Goal: Transaction & Acquisition: Purchase product/service

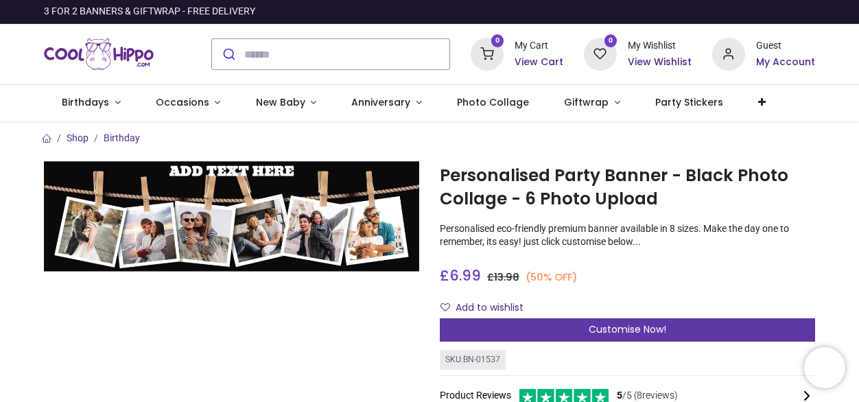
click at [625, 330] on span "Customise Now!" at bounding box center [626, 329] width 77 height 14
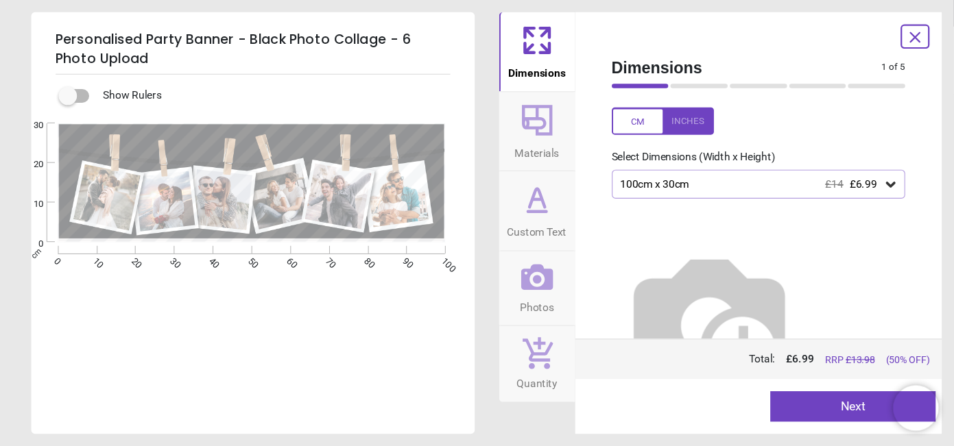
scroll to position [45, 0]
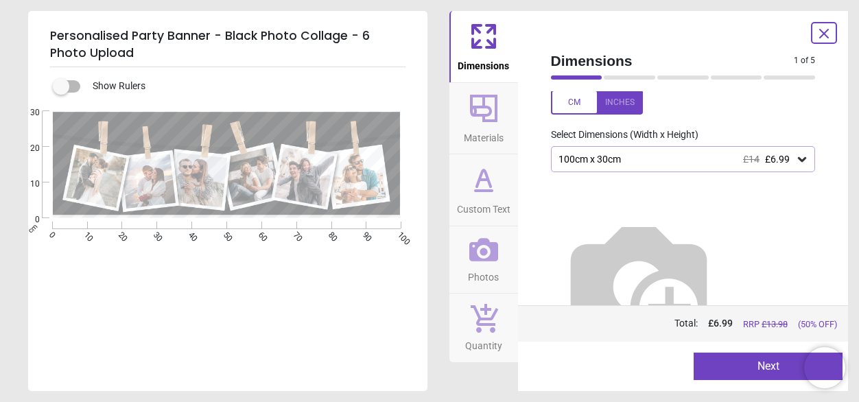
click at [795, 163] on icon at bounding box center [802, 159] width 14 height 14
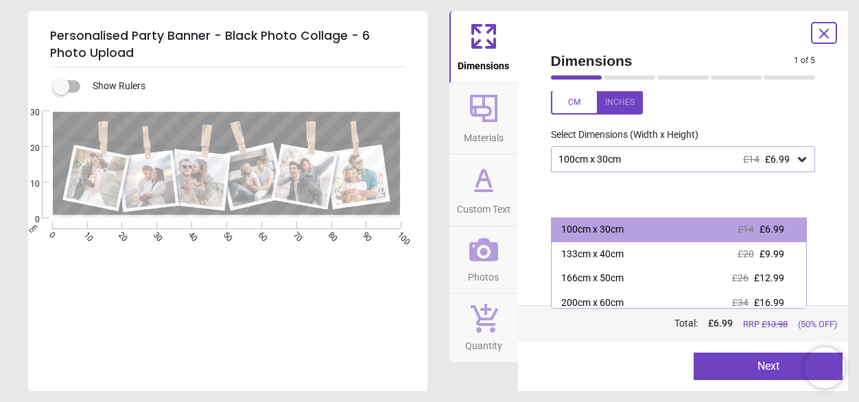
click at [643, 184] on div at bounding box center [683, 277] width 287 height 210
click at [693, 161] on div "100cm x 30cm £14 £6.99" at bounding box center [676, 160] width 239 height 12
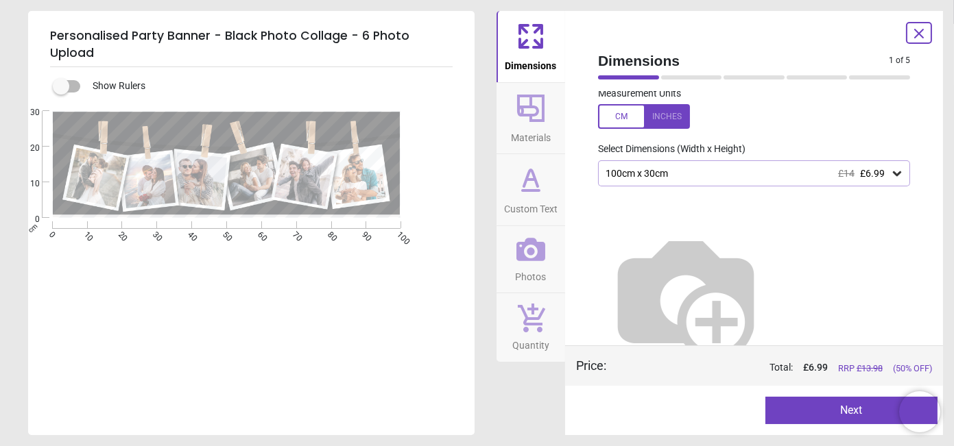
scroll to position [0, 0]
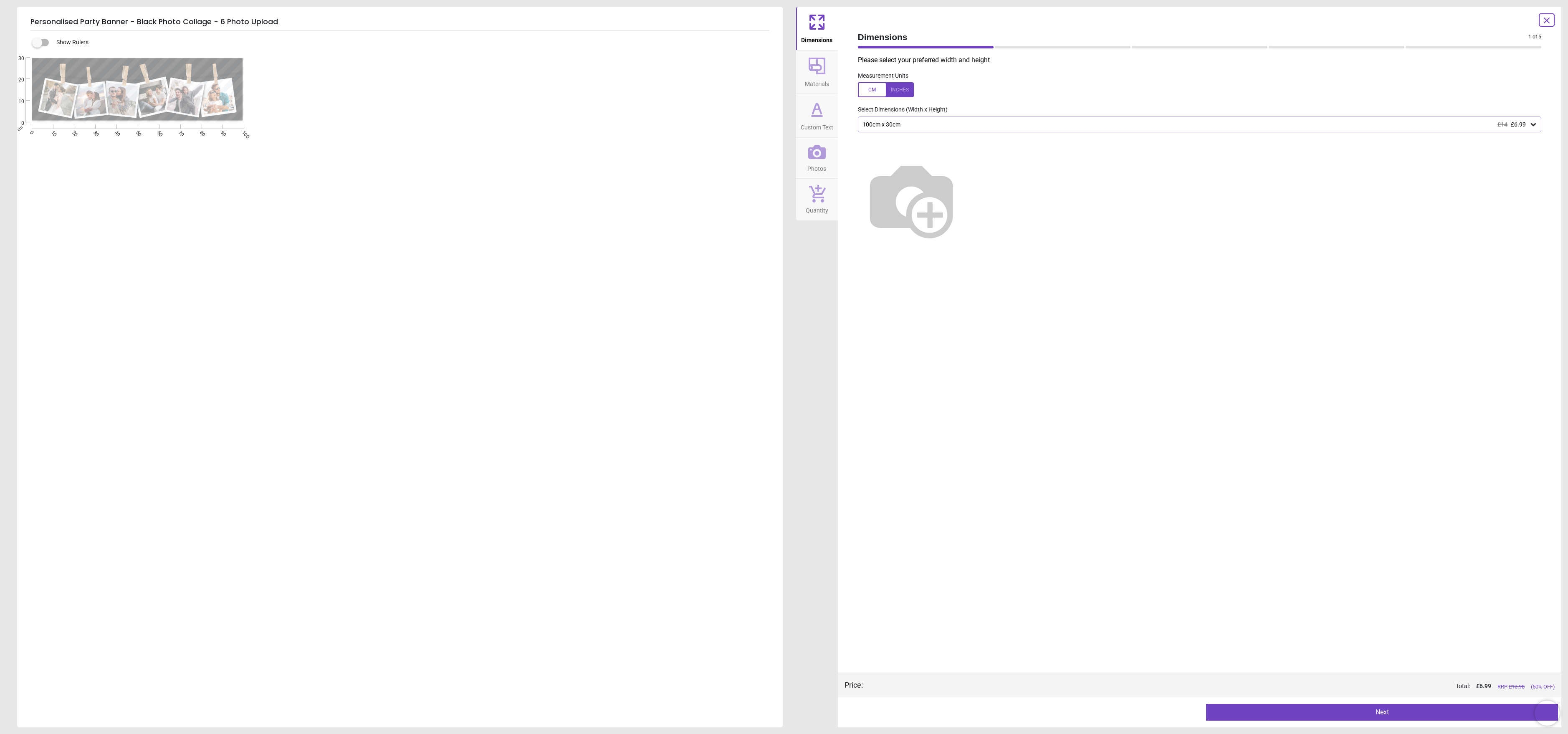
click at [522, 203] on img at bounding box center [911, 199] width 107 height 107
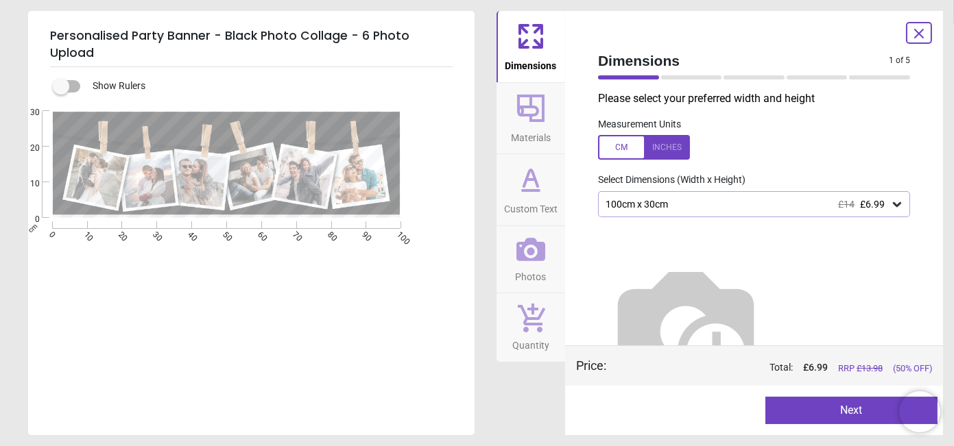
click at [649, 202] on div "100cm x 30cm £14 £6.99" at bounding box center [747, 205] width 286 height 12
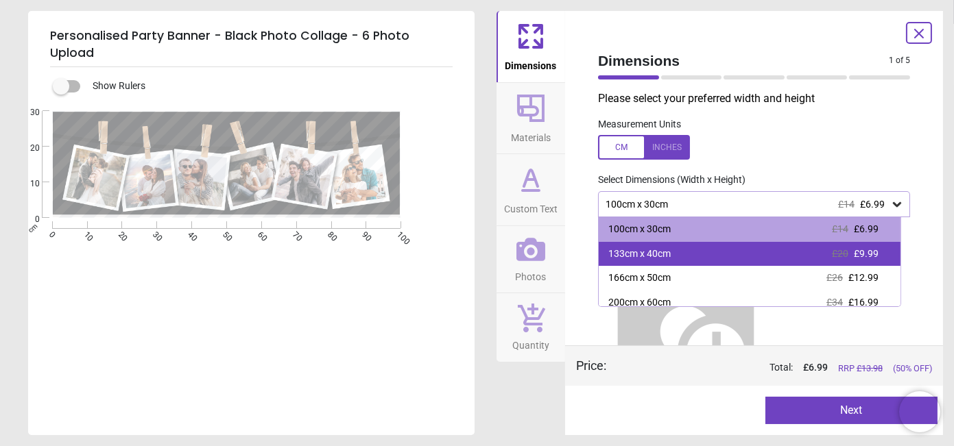
click at [654, 255] on div "133cm x 40cm" at bounding box center [639, 255] width 62 height 14
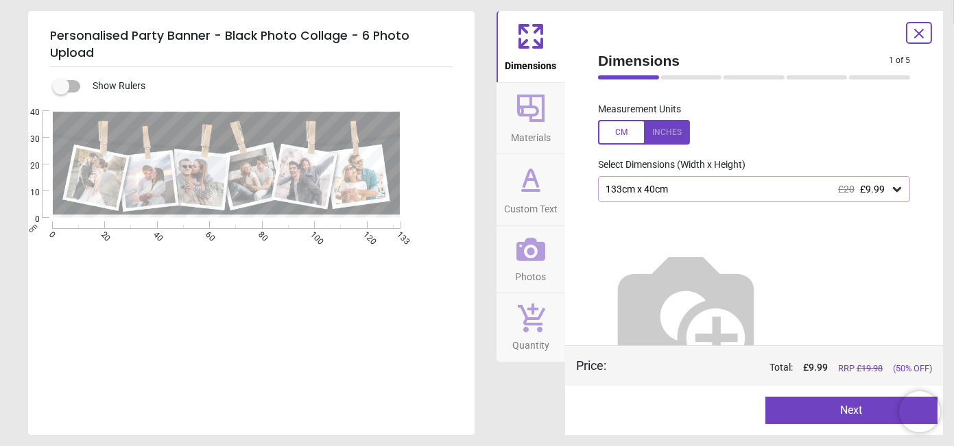
scroll to position [31, 0]
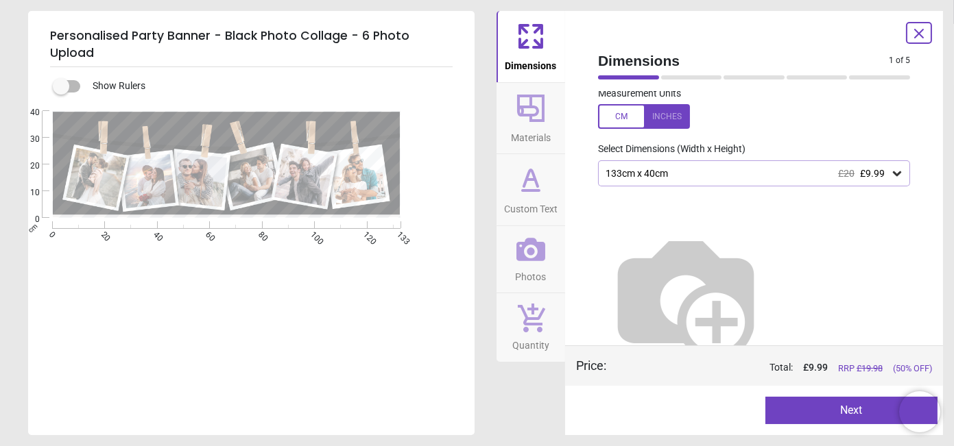
click at [824, 401] on button "Next" at bounding box center [851, 410] width 173 height 27
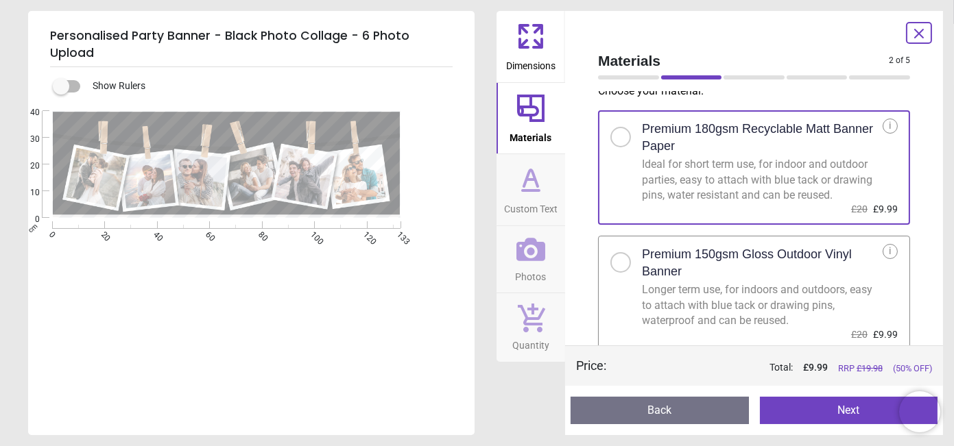
scroll to position [10, 0]
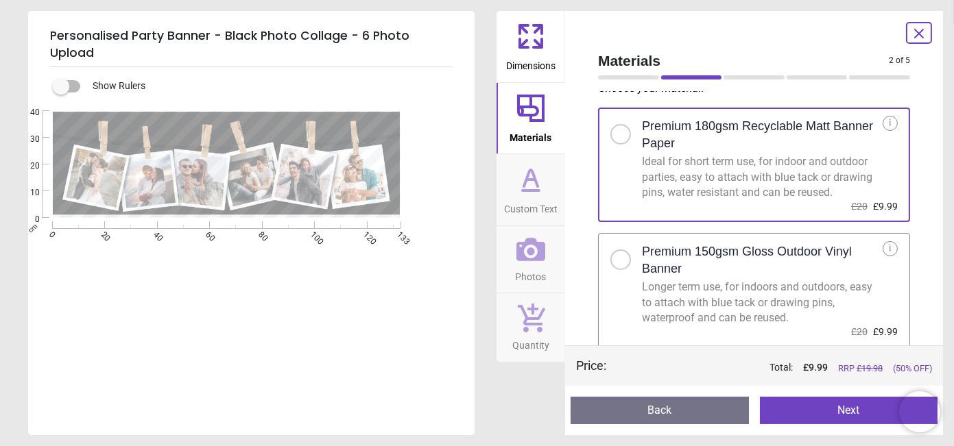
click at [746, 249] on h2 "Premium 150gsm Gloss Outdoor Vinyl Banner" at bounding box center [762, 260] width 241 height 34
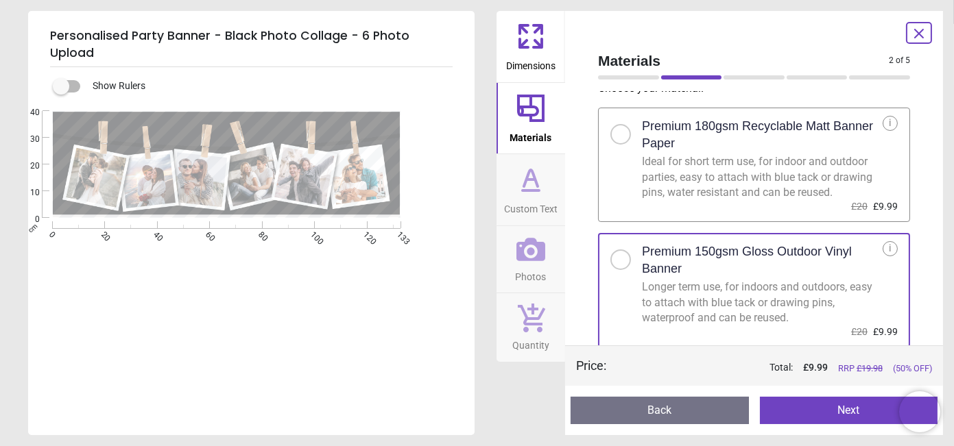
click at [811, 401] on button "Next" at bounding box center [849, 410] width 178 height 27
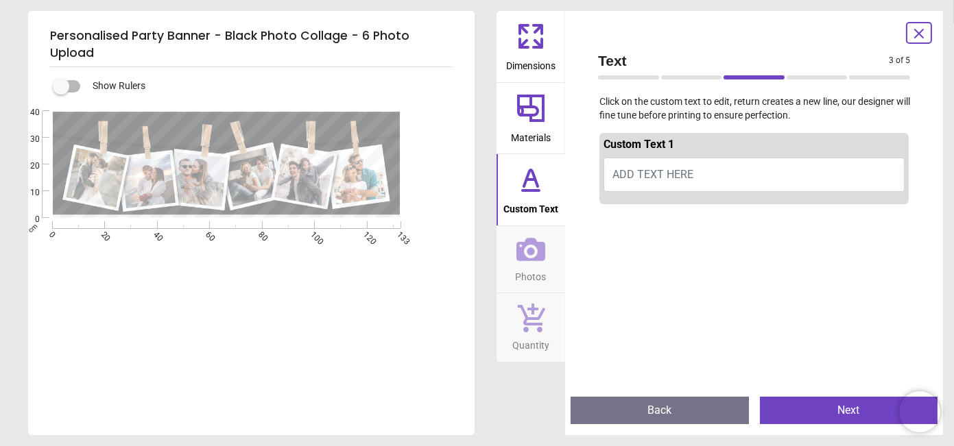
click at [681, 170] on span "ADD TEXT HERE" at bounding box center [652, 174] width 81 height 13
click at [739, 175] on button "ADD TEXT HERE" at bounding box center [754, 175] width 301 height 34
click at [671, 173] on button "The A Team" at bounding box center [754, 175] width 301 height 34
click at [679, 179] on button "The A Team" at bounding box center [754, 175] width 301 height 34
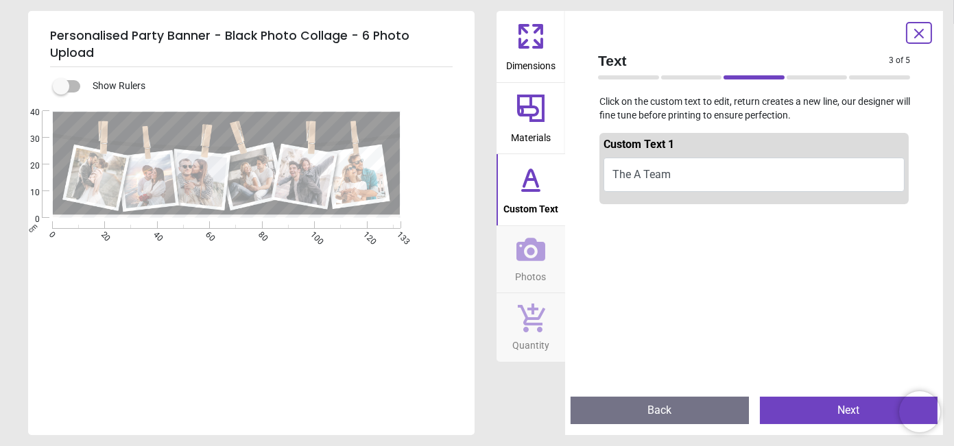
click at [679, 179] on button "The A Team" at bounding box center [754, 175] width 301 height 34
click at [682, 169] on button "The A Team" at bounding box center [754, 175] width 301 height 34
click at [676, 176] on button "The A Team" at bounding box center [754, 175] width 301 height 34
type textarea "*"
click at [529, 34] on icon at bounding box center [530, 36] width 33 height 33
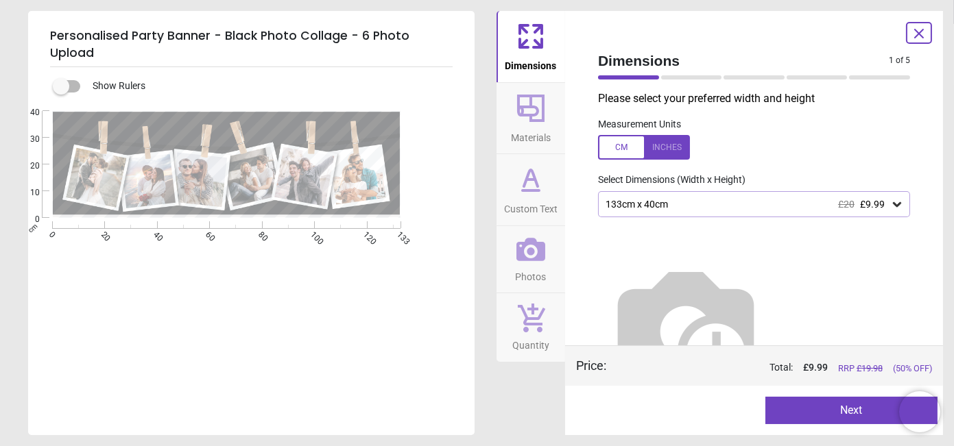
click at [681, 202] on div "133cm x 40cm £20 £9.99" at bounding box center [747, 205] width 286 height 12
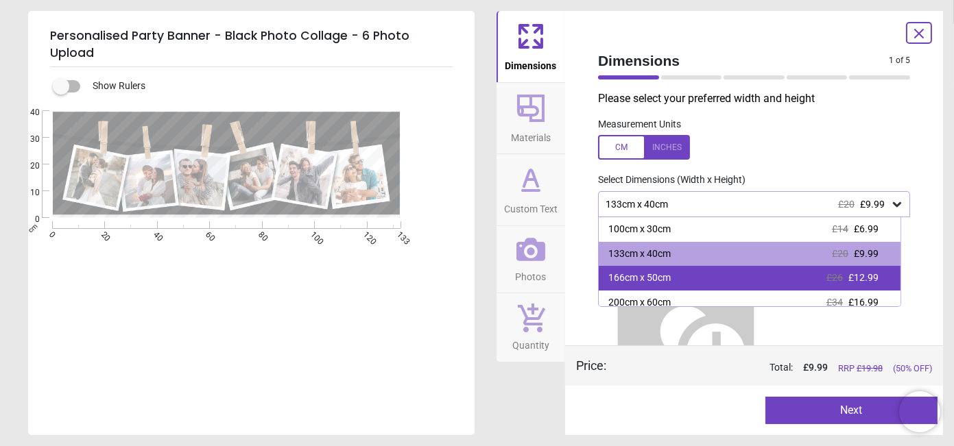
click at [678, 272] on div "166cm x 50cm £26 £12.99" at bounding box center [750, 278] width 302 height 25
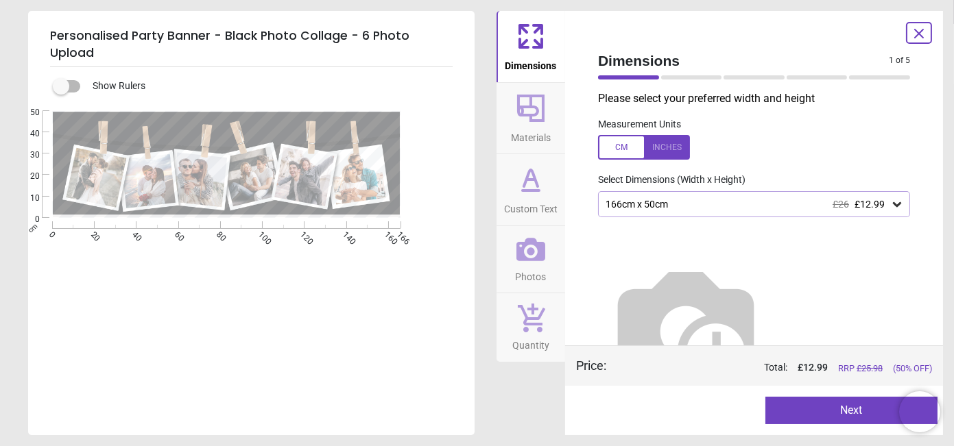
click at [673, 201] on div "166cm x 50cm £26 £12.99" at bounding box center [747, 205] width 286 height 12
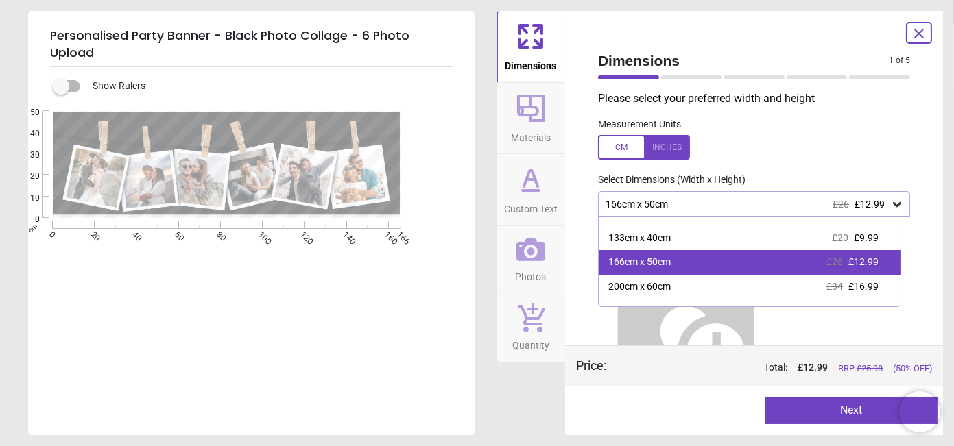
scroll to position [25, 0]
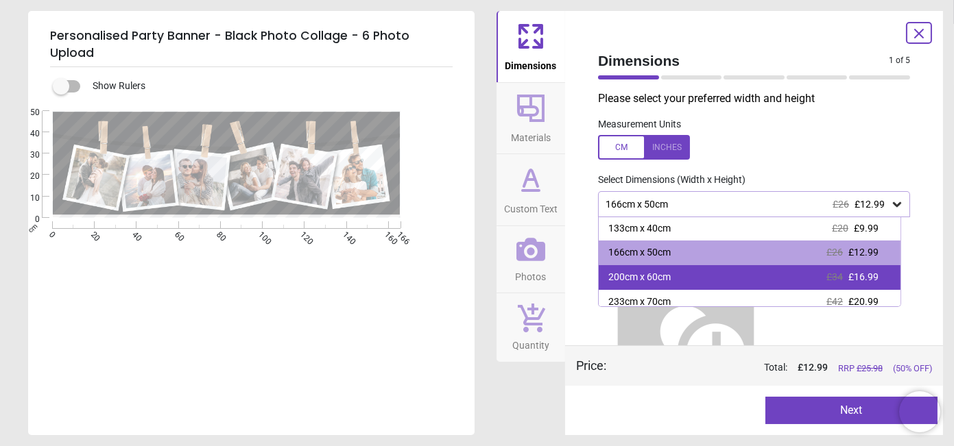
click at [677, 275] on div "200cm x 60cm £34 £16.99" at bounding box center [750, 277] width 302 height 25
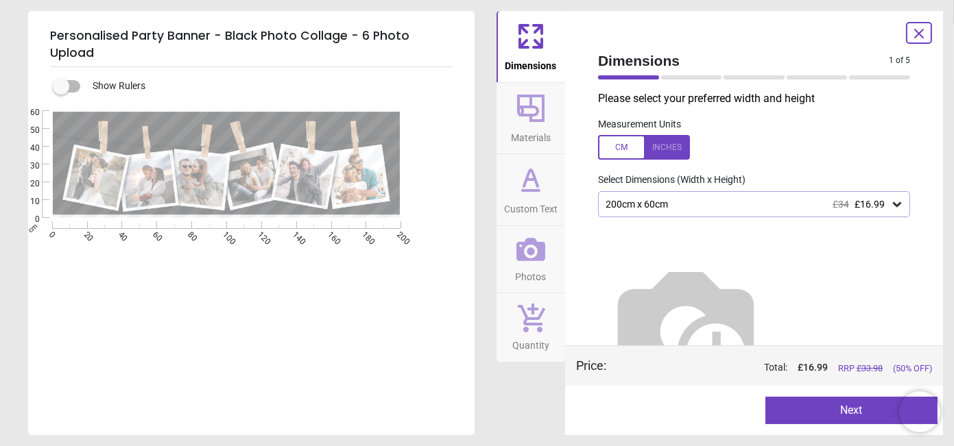
click at [676, 147] on div at bounding box center [644, 147] width 92 height 25
click at [684, 201] on div "78.7" x 23.6" (6ft 7" x 2ft) £34 £16.99" at bounding box center [747, 205] width 286 height 12
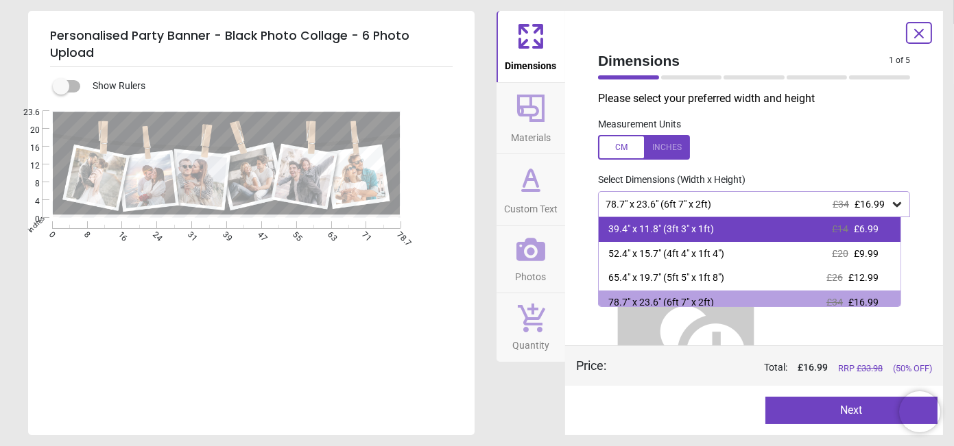
scroll to position [8, 0]
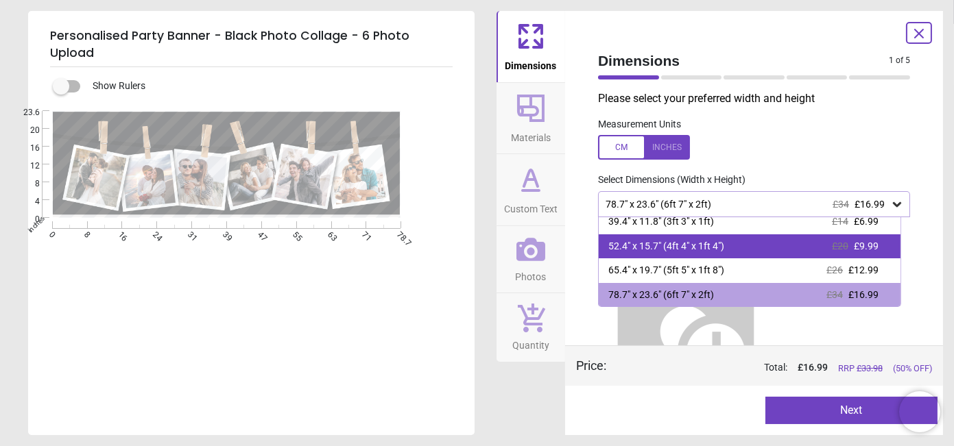
click at [684, 250] on div "52.4" x 15.7" (4ft 4" x 1ft 4")" at bounding box center [666, 247] width 116 height 14
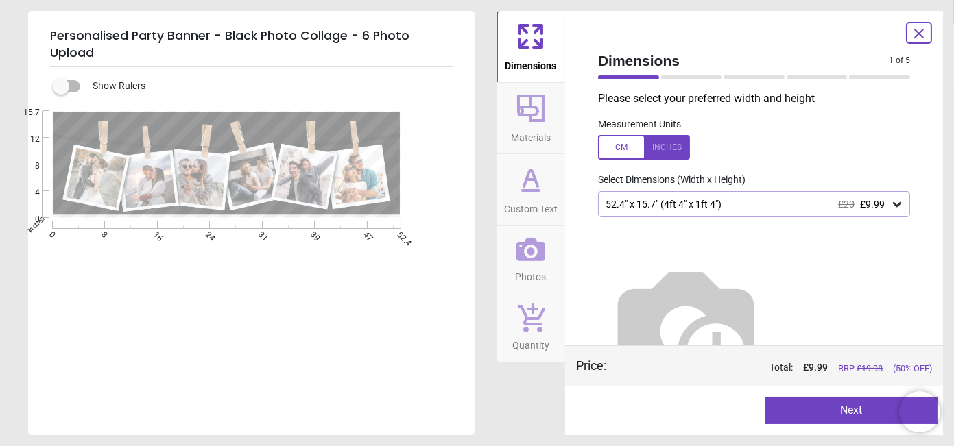
click at [523, 196] on span "Custom Text" at bounding box center [530, 206] width 53 height 21
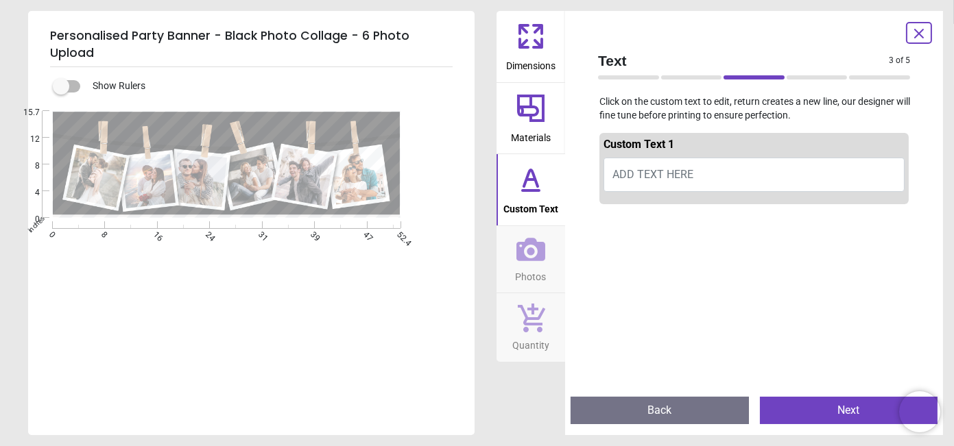
click at [217, 131] on div "E" at bounding box center [226, 164] width 349 height 107
click at [680, 168] on span "ADD TEXT HERE" at bounding box center [652, 174] width 81 height 13
click at [706, 175] on button "ADD TEXT HERE" at bounding box center [754, 175] width 301 height 34
click at [720, 176] on button "ADD TEXT HERE" at bounding box center [754, 175] width 301 height 34
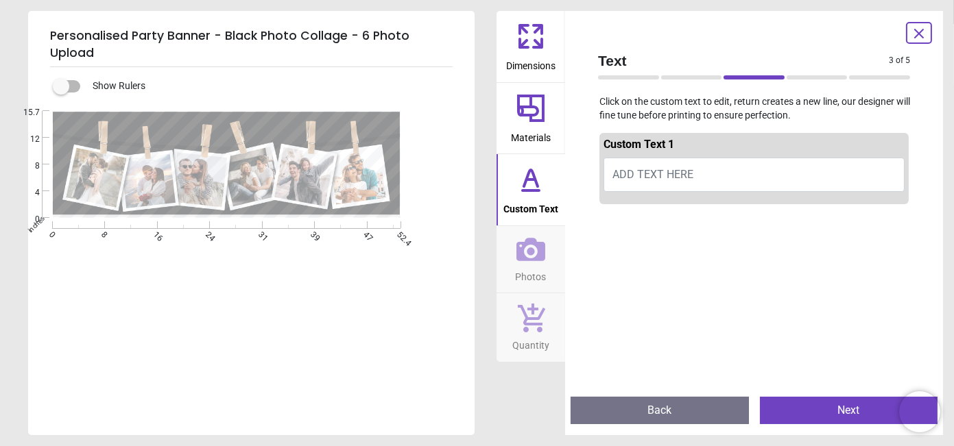
click at [636, 173] on span "ADD TEXT HERE" at bounding box center [652, 174] width 81 height 13
click at [679, 239] on div at bounding box center [753, 433] width 309 height 446
drag, startPoint x: 750, startPoint y: 308, endPoint x: 735, endPoint y: 334, distance: 30.5
click at [750, 308] on div at bounding box center [753, 433] width 309 height 446
click at [346, 116] on textarea "**********" at bounding box center [227, 121] width 335 height 11
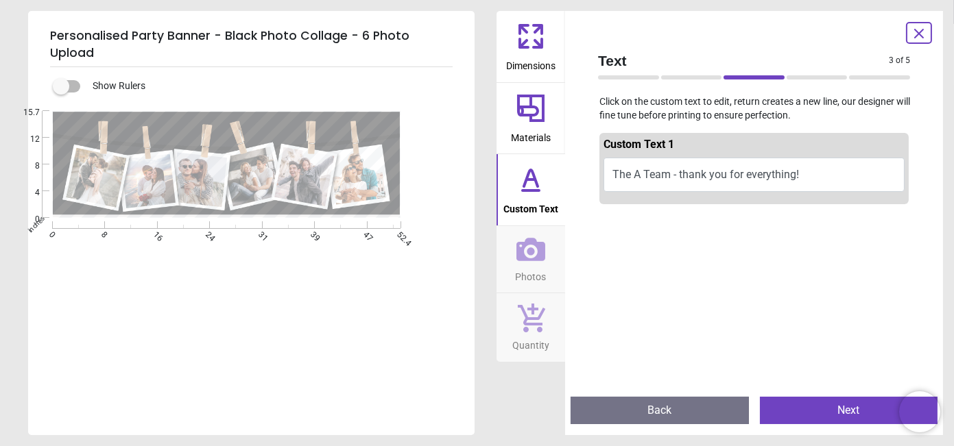
type textarea "**********"
click at [837, 401] on button "Next" at bounding box center [849, 410] width 178 height 27
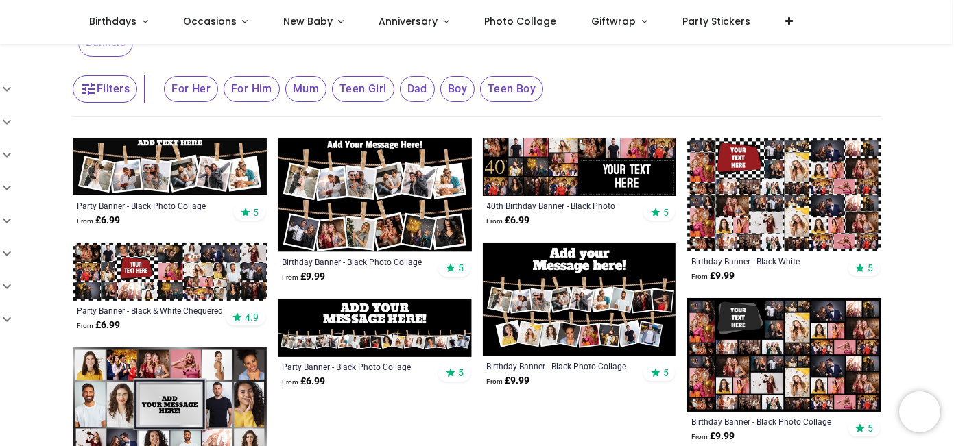
scroll to position [102, 0]
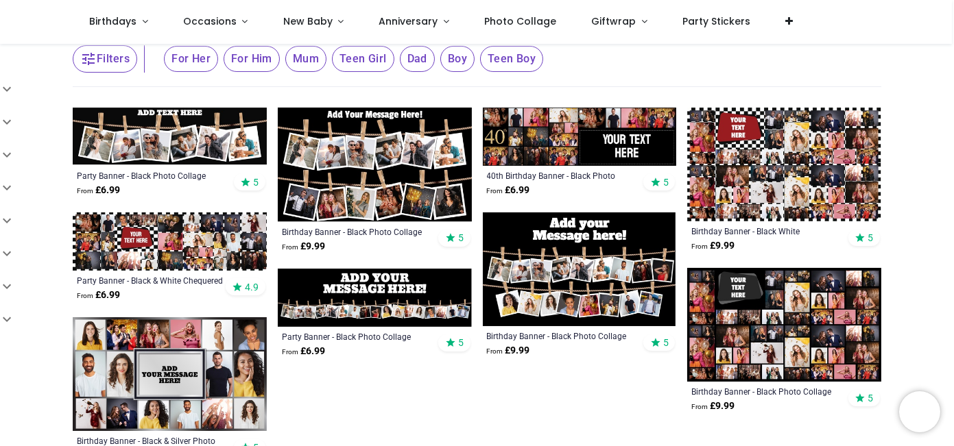
click at [861, 158] on img at bounding box center [784, 165] width 194 height 114
click at [545, 226] on img at bounding box center [580, 270] width 194 height 114
click at [219, 370] on img at bounding box center [170, 375] width 194 height 114
click at [193, 221] on img at bounding box center [170, 242] width 194 height 58
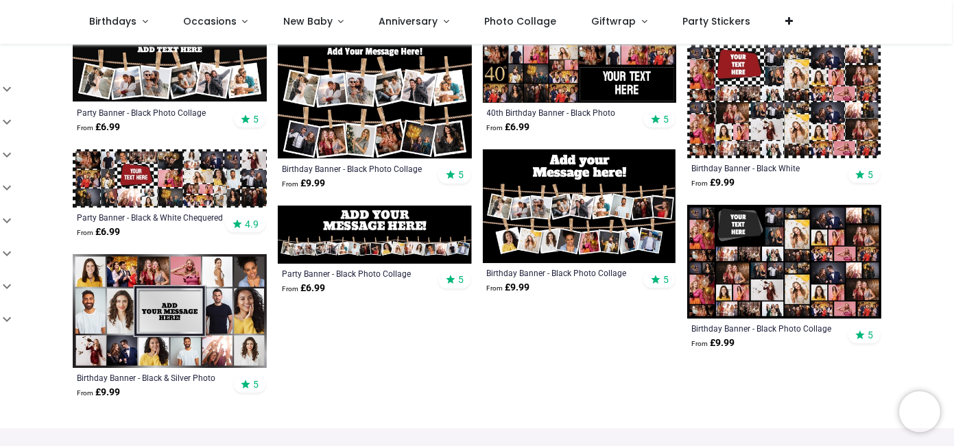
scroll to position [178, 0]
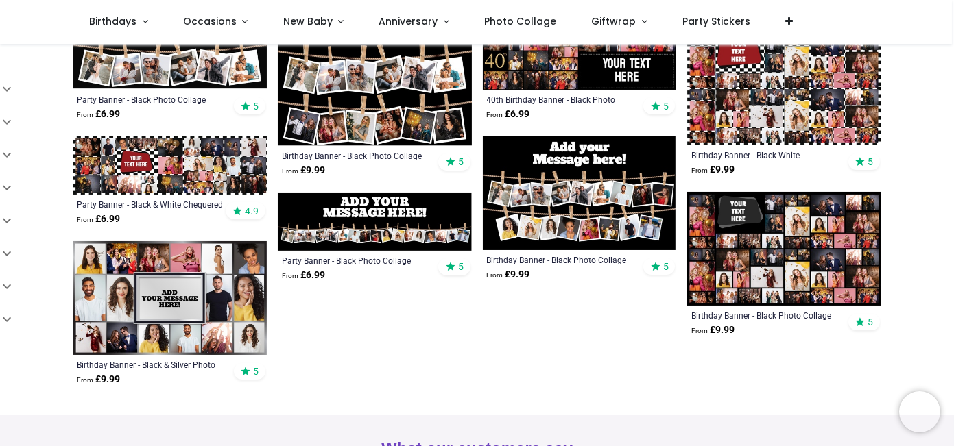
click at [237, 293] on img at bounding box center [170, 298] width 194 height 114
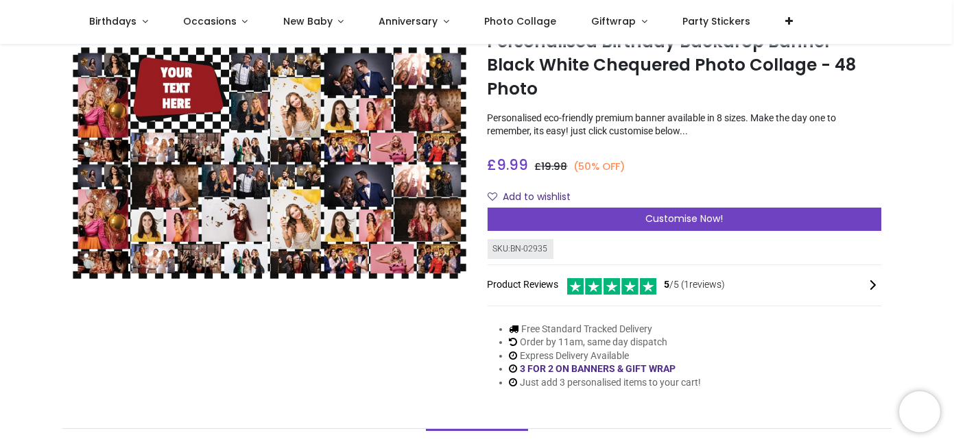
scroll to position [51, 0]
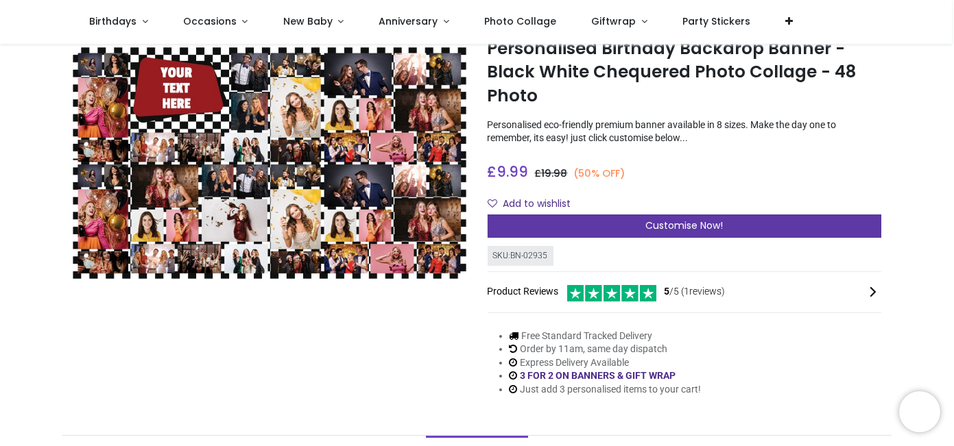
click at [648, 237] on div "Customise Now!" at bounding box center [685, 226] width 394 height 23
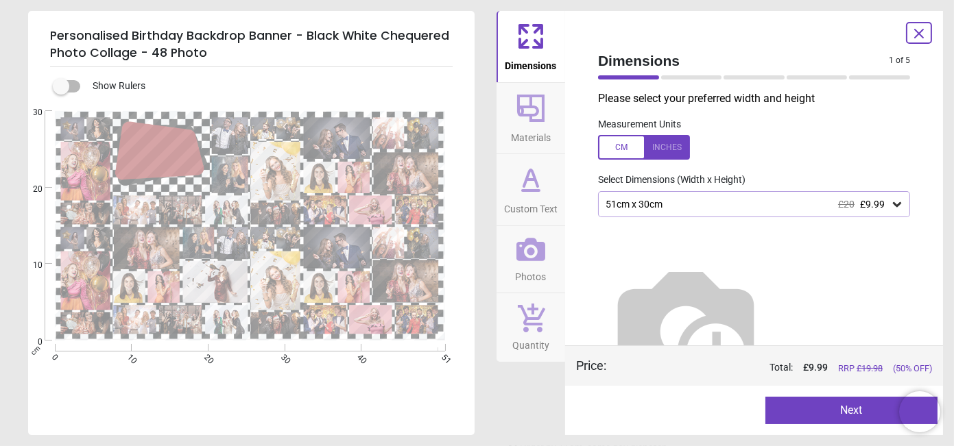
click at [661, 156] on div at bounding box center [644, 147] width 92 height 25
click at [689, 205] on div "20.1" x 11.8" (1ft 8" x 1ft) £20 £9.99" at bounding box center [747, 205] width 286 height 12
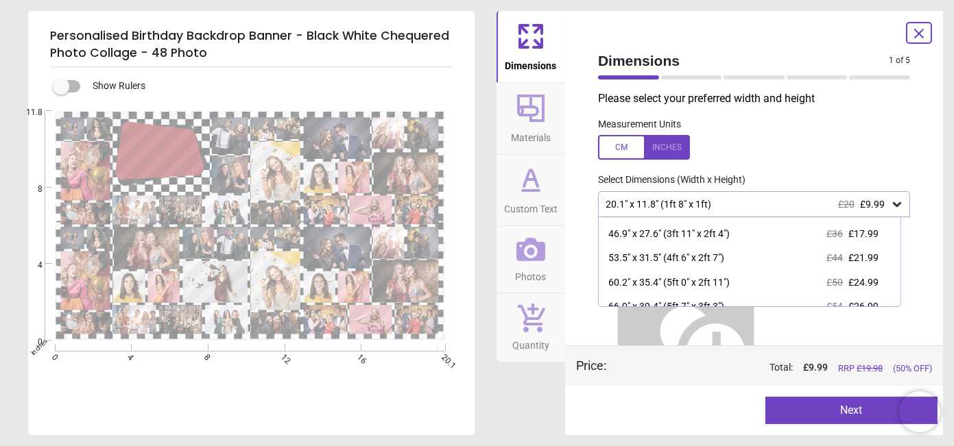
scroll to position [102, 0]
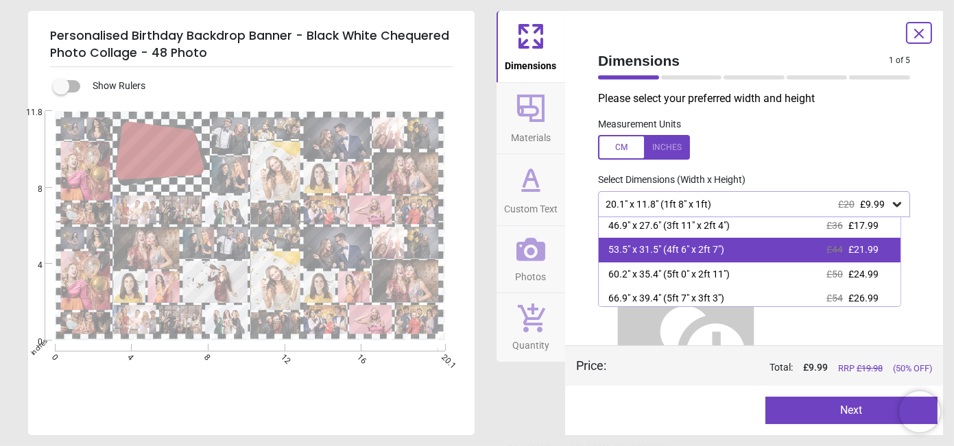
click at [691, 247] on div "53.5" x 31.5" (4ft 6" x 2ft 7")" at bounding box center [666, 250] width 116 height 14
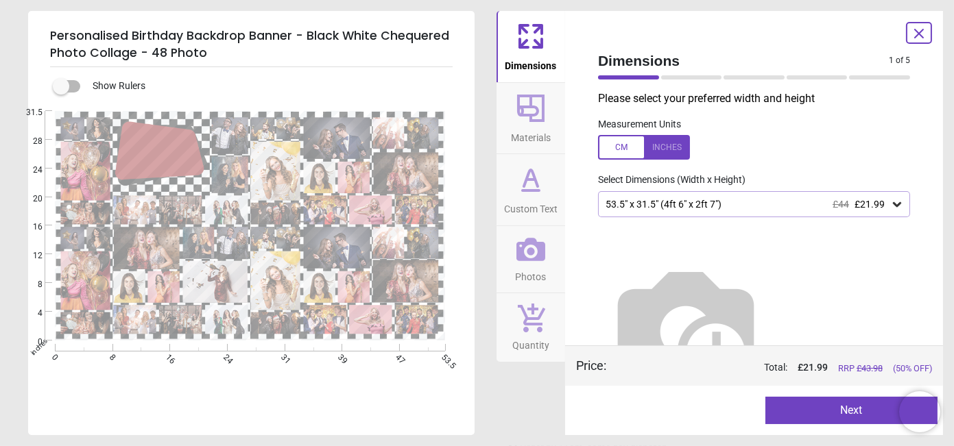
click at [699, 206] on div "53.5" x 31.5" (4ft 6" x 2ft 7") £44 £21.99" at bounding box center [747, 205] width 286 height 12
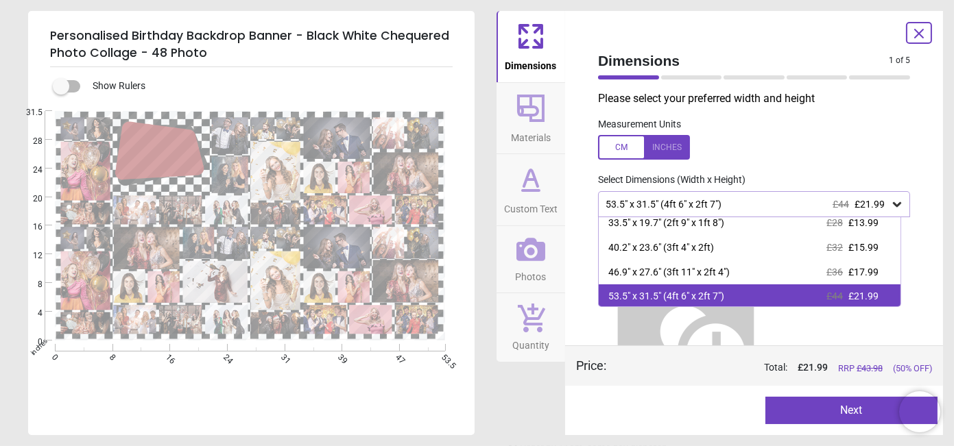
scroll to position [80, 0]
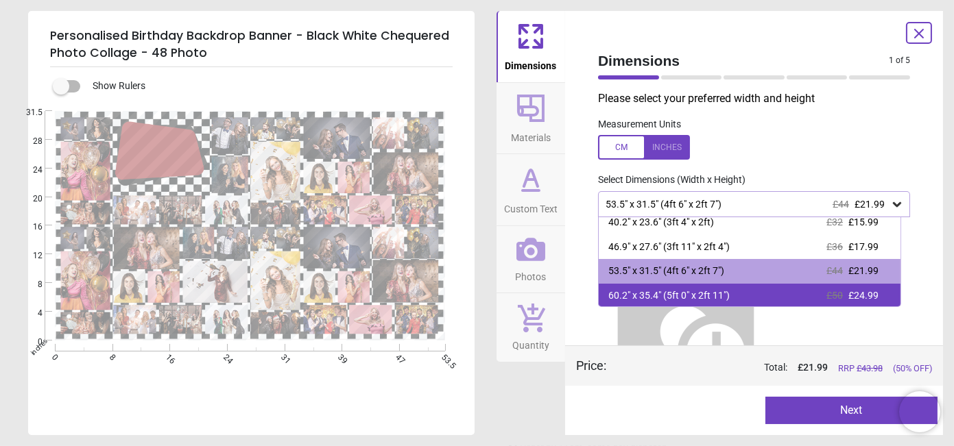
click at [699, 293] on div "60.2" x 35.4" (5ft 0" x 2ft 11")" at bounding box center [668, 296] width 121 height 14
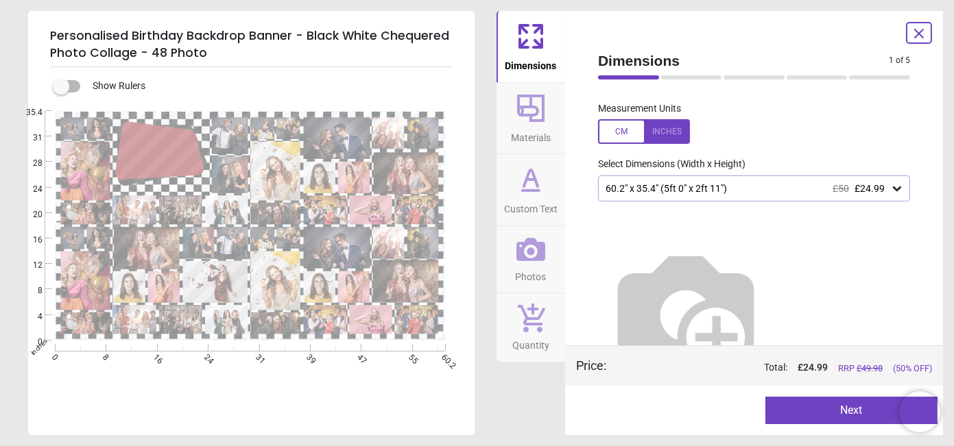
scroll to position [31, 0]
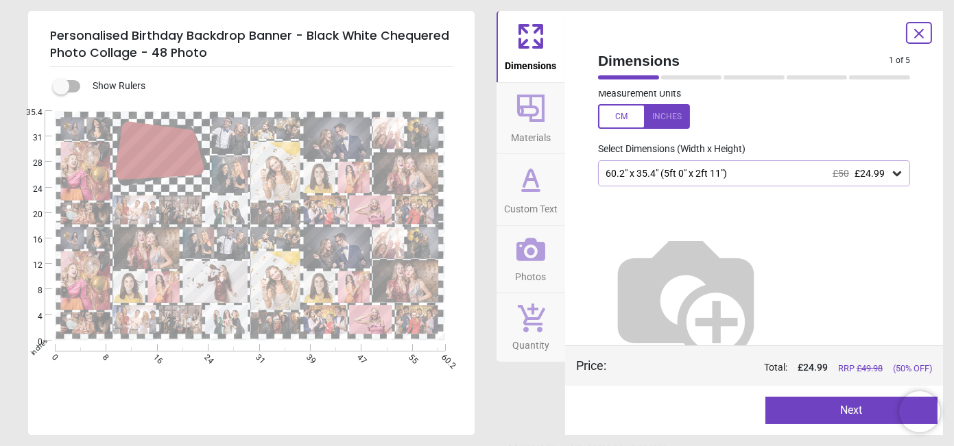
click at [804, 410] on button "Next" at bounding box center [851, 410] width 173 height 27
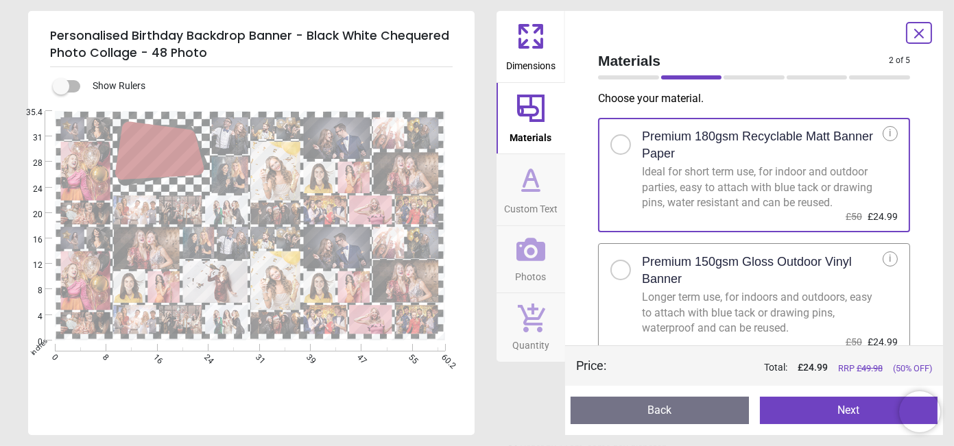
click at [708, 288] on div "Premium 150gsm Gloss Outdoor Vinyl Banner" at bounding box center [762, 271] width 241 height 38
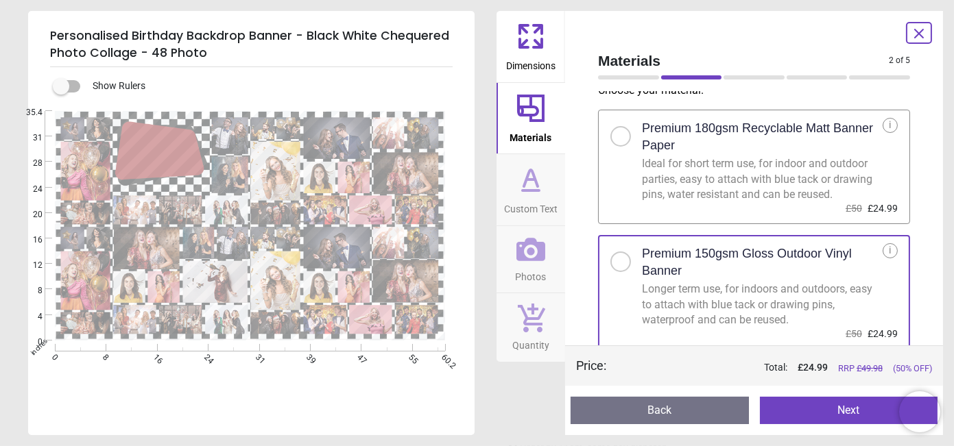
scroll to position [10, 0]
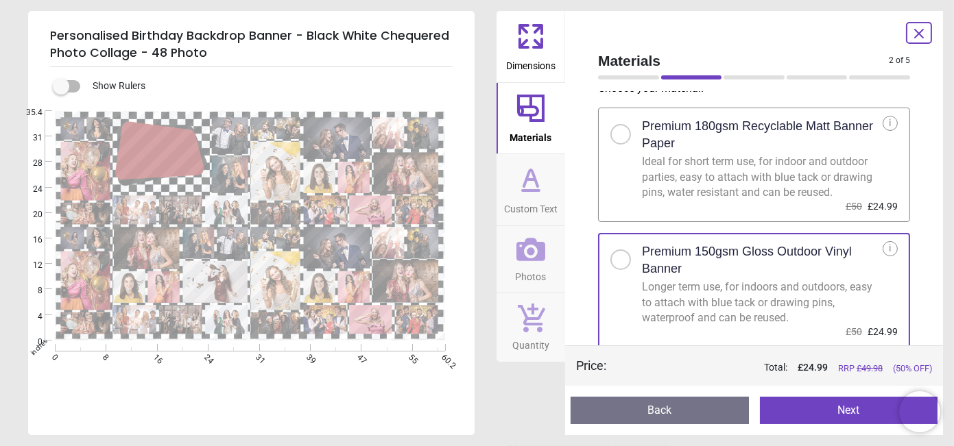
click at [797, 410] on button "Next" at bounding box center [849, 410] width 178 height 27
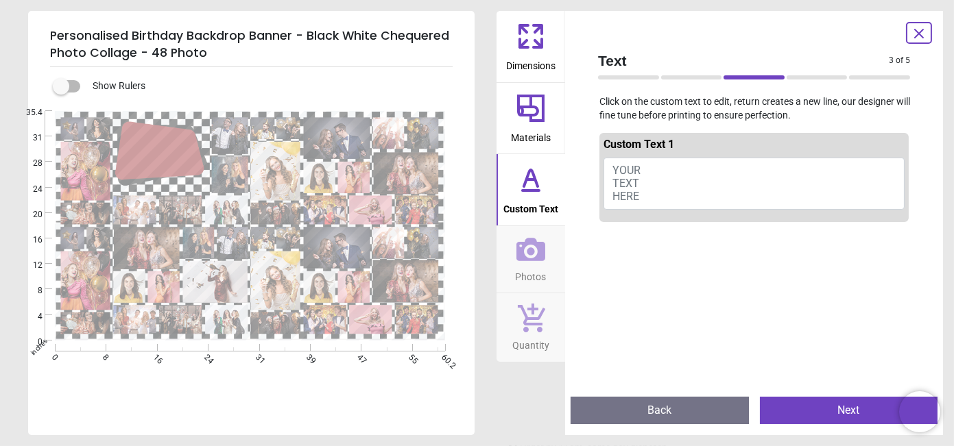
click at [645, 167] on button "YOUR TEXT HERE" at bounding box center [754, 184] width 301 height 52
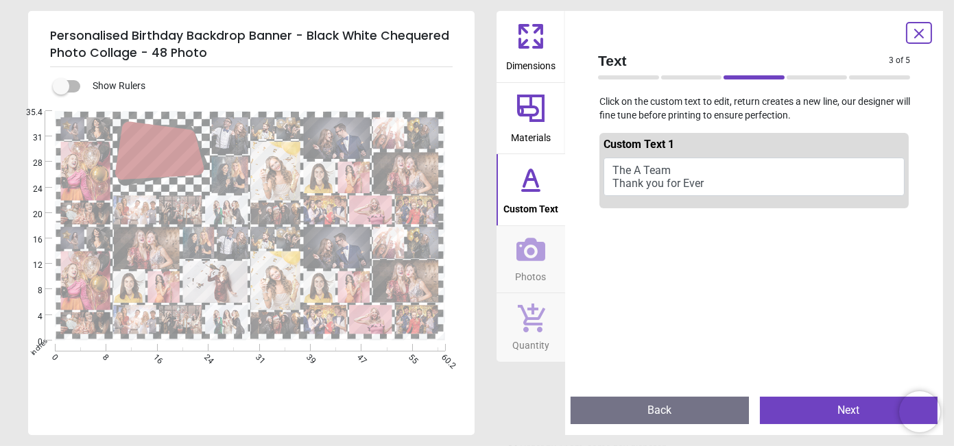
scroll to position [0, 0]
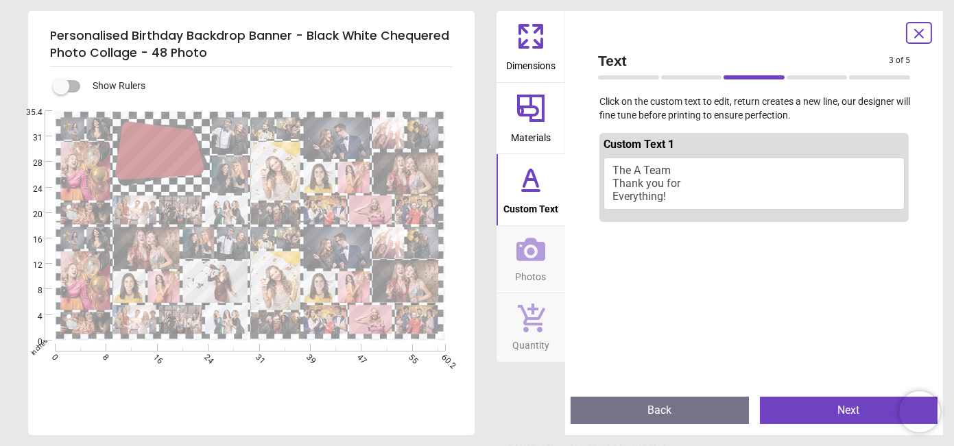
type textarea "**********"
click at [794, 406] on button "Next" at bounding box center [849, 410] width 178 height 27
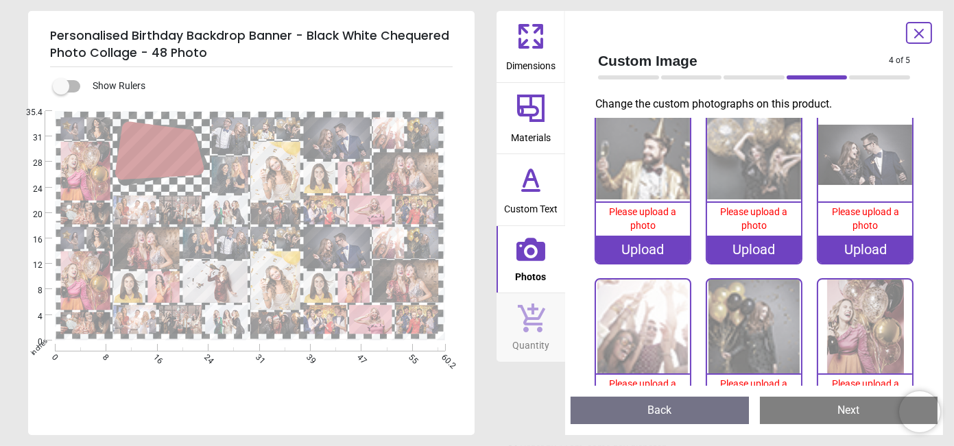
scroll to position [178, 0]
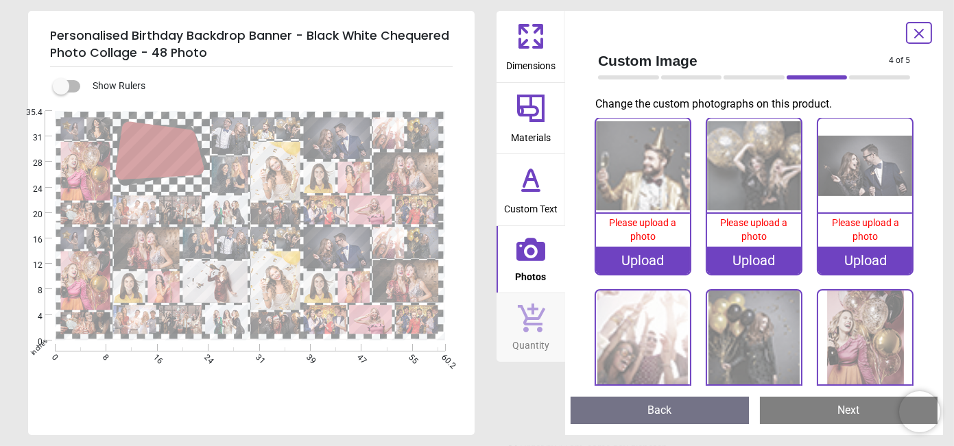
click at [343, 254] on image at bounding box center [337, 248] width 67 height 42
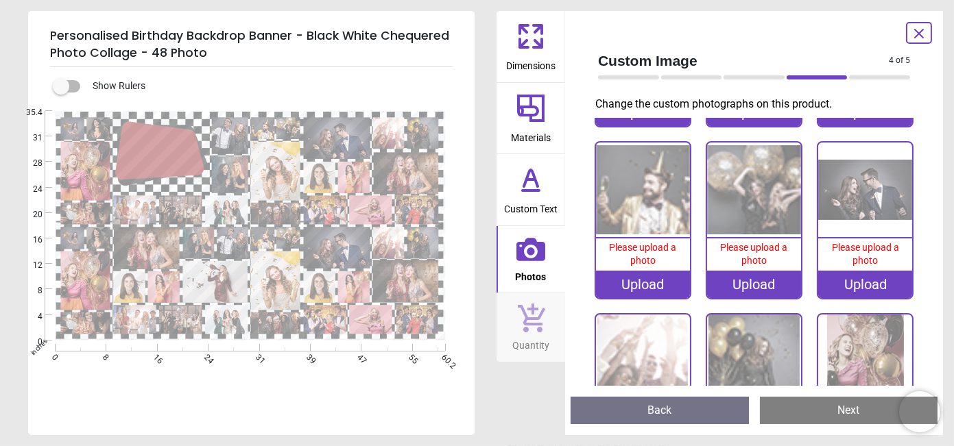
scroll to position [1529, 0]
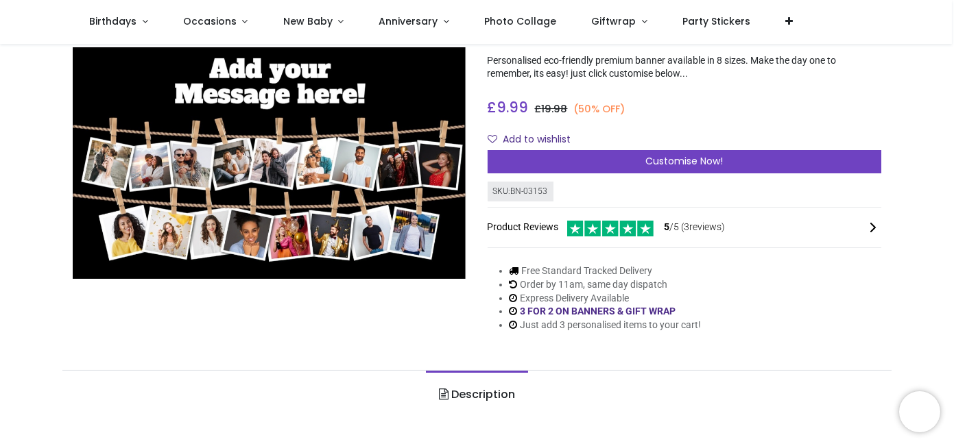
scroll to position [102, 0]
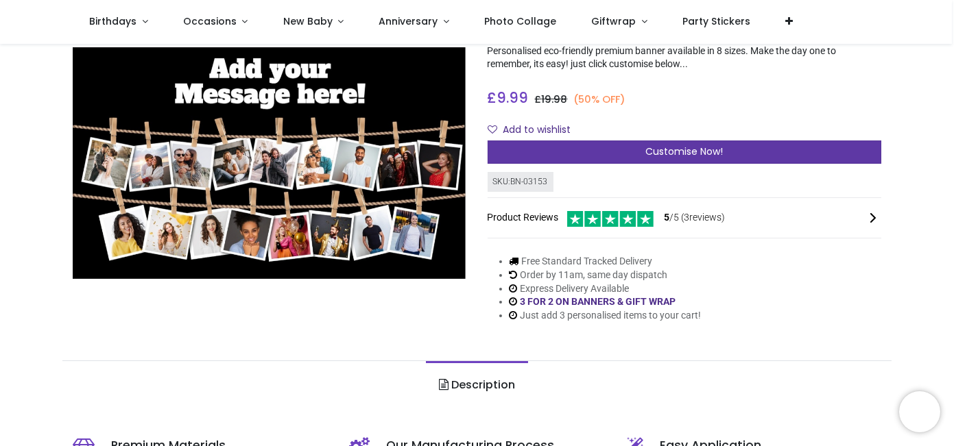
click at [585, 145] on div "Customise Now!" at bounding box center [685, 152] width 394 height 23
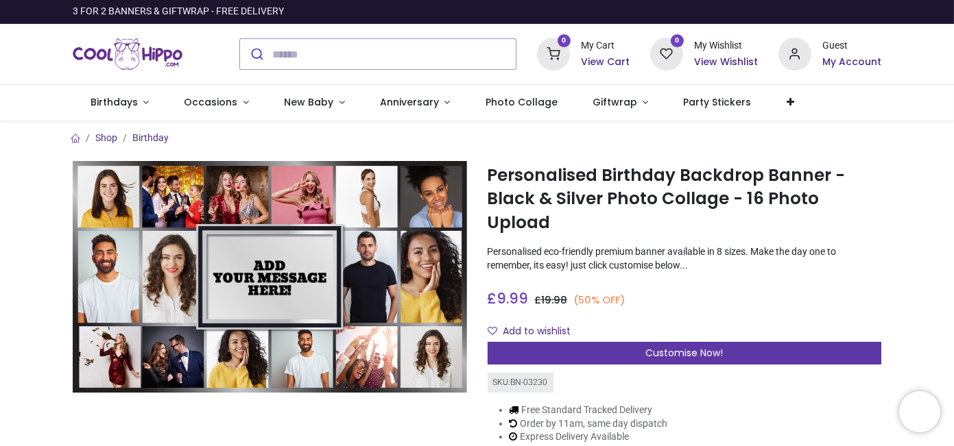
click at [657, 346] on span "Customise Now!" at bounding box center [683, 353] width 77 height 14
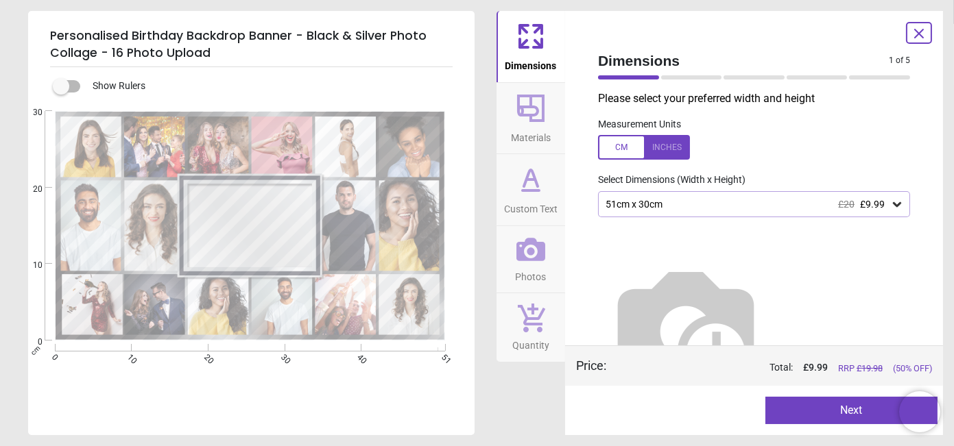
drag, startPoint x: 665, startPoint y: 158, endPoint x: 664, endPoint y: 145, distance: 12.4
click at [664, 151] on div at bounding box center [644, 147] width 92 height 25
click at [663, 203] on div "20.1" x 11.8" (1ft 8" x 1ft) £20 £9.99" at bounding box center [747, 205] width 286 height 12
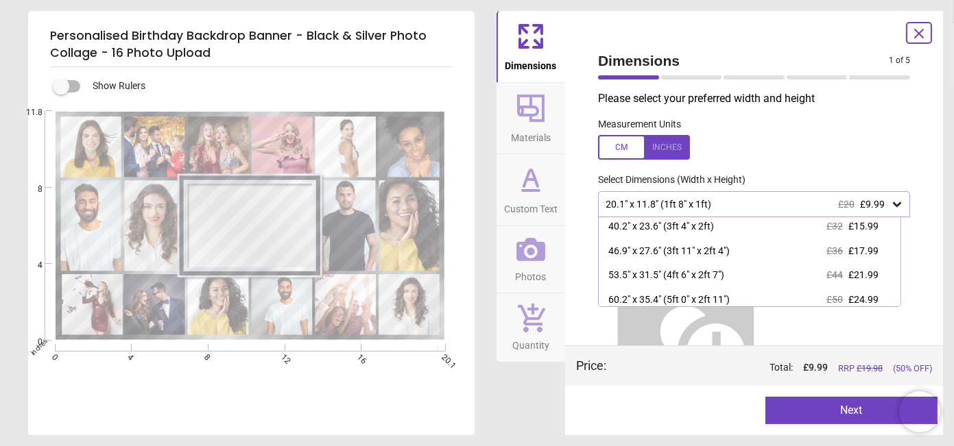
scroll to position [102, 0]
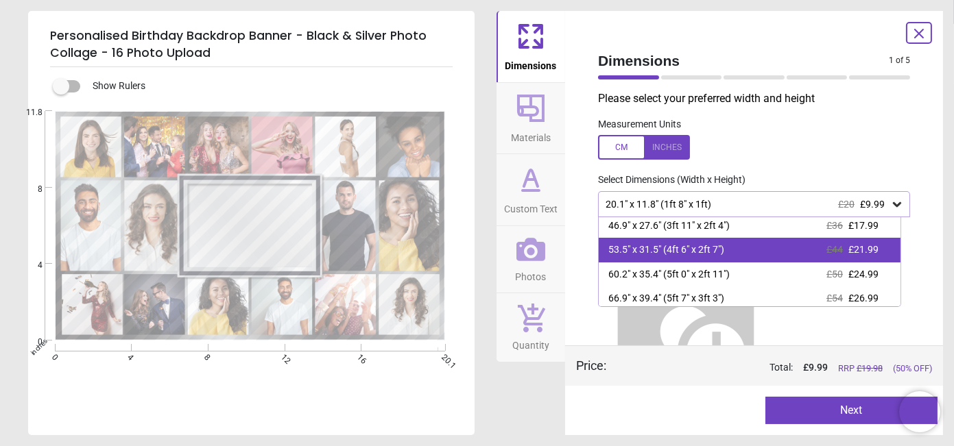
click at [687, 251] on div "53.5" x 31.5" (4ft 6" x 2ft 7")" at bounding box center [666, 250] width 116 height 14
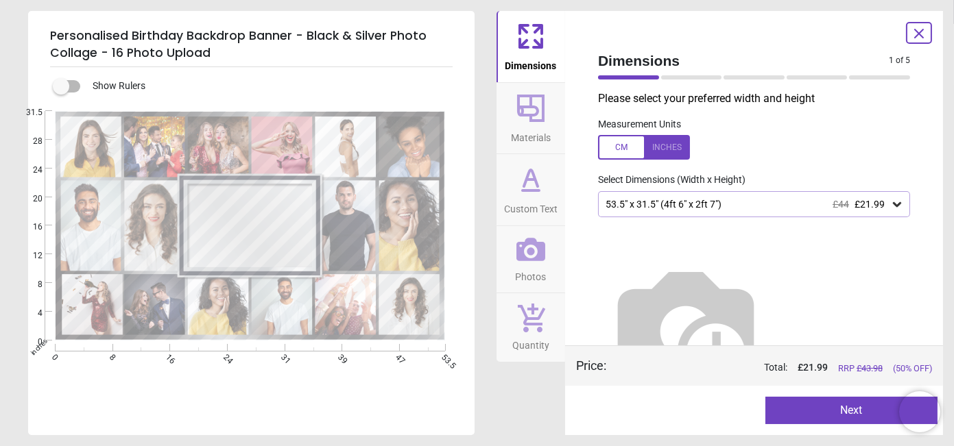
click at [772, 403] on button "Next" at bounding box center [851, 410] width 173 height 27
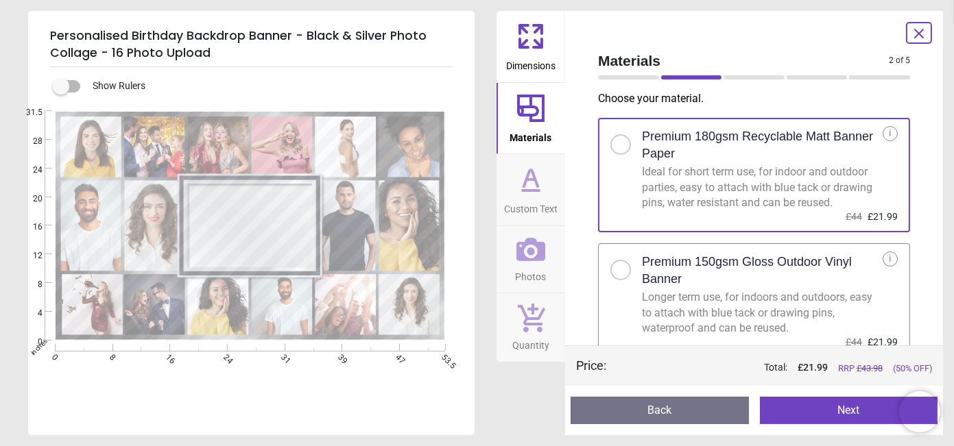
click at [684, 291] on div "Longer term use, for indoors and outdoors, easy to attach with blue tack or dra…" at bounding box center [762, 313] width 241 height 46
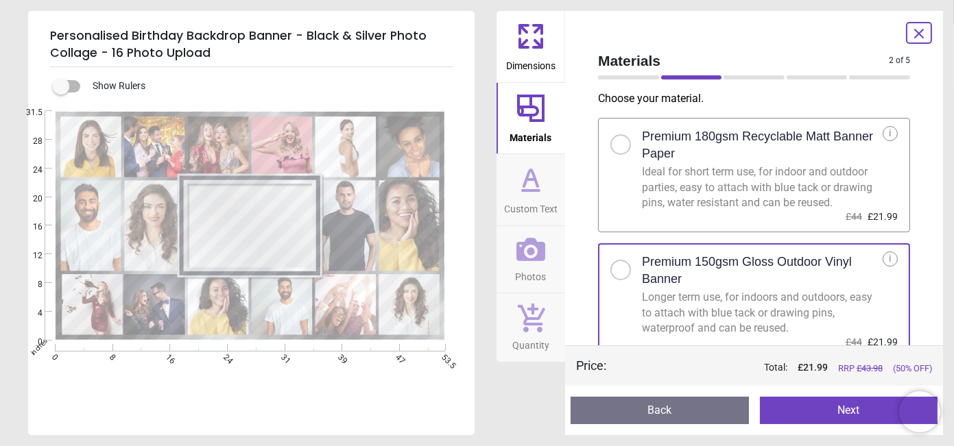
click at [791, 406] on button "Next" at bounding box center [849, 410] width 178 height 27
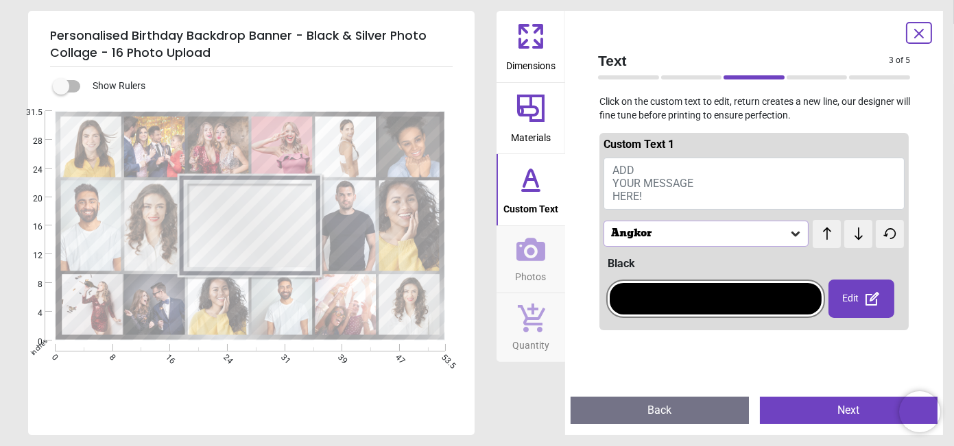
click at [634, 169] on button "ADD YOUR MESSAGE HERE!" at bounding box center [754, 184] width 301 height 52
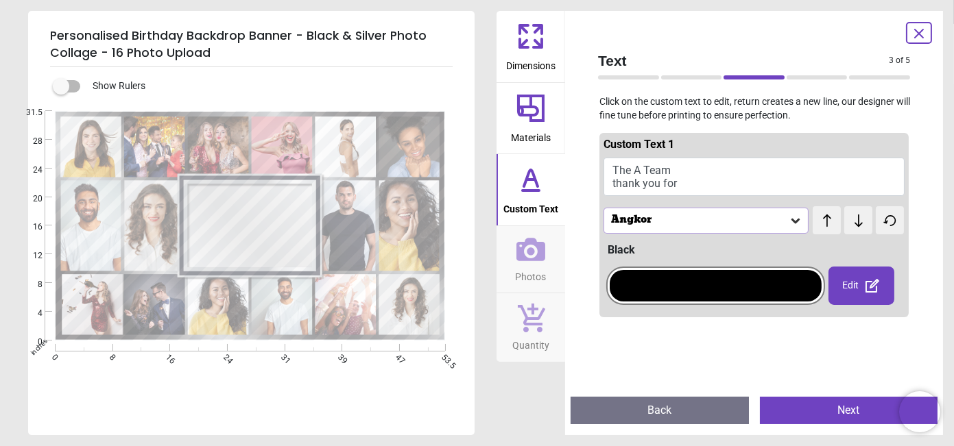
scroll to position [5, 0]
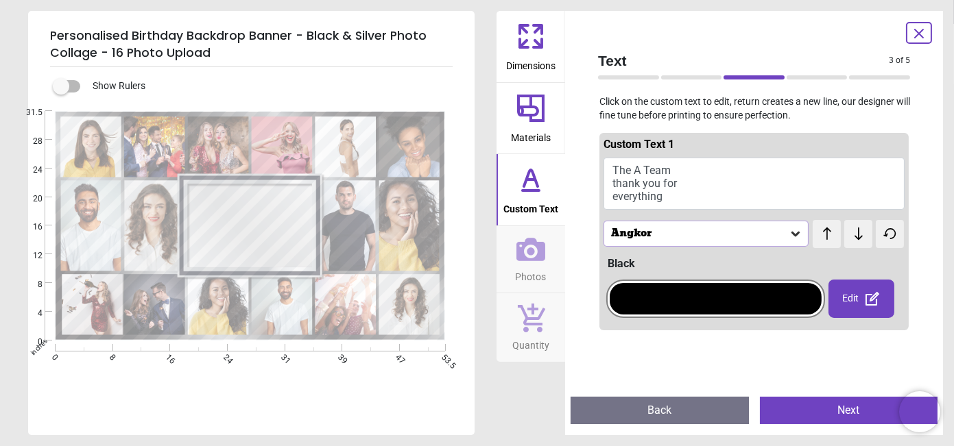
click at [296, 210] on textarea "**********" at bounding box center [250, 227] width 117 height 40
click at [289, 202] on div "**********" at bounding box center [250, 227] width 117 height 77
click at [280, 213] on textarea "**********" at bounding box center [250, 227] width 117 height 40
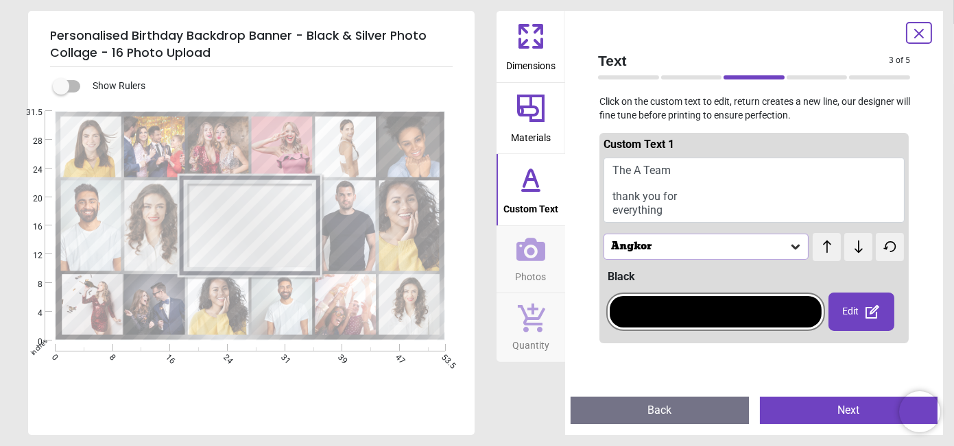
click at [289, 246] on textarea "**********" at bounding box center [250, 227] width 117 height 54
drag, startPoint x: 200, startPoint y: 232, endPoint x: 192, endPoint y: 235, distance: 8.3
click at [200, 232] on textarea "**********" at bounding box center [250, 227] width 117 height 54
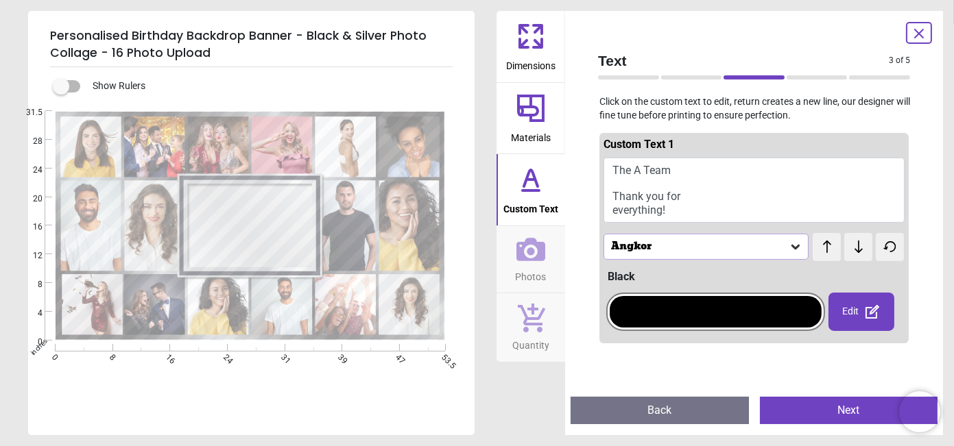
type textarea "**********"
click at [762, 242] on div "Angkor" at bounding box center [699, 247] width 179 height 12
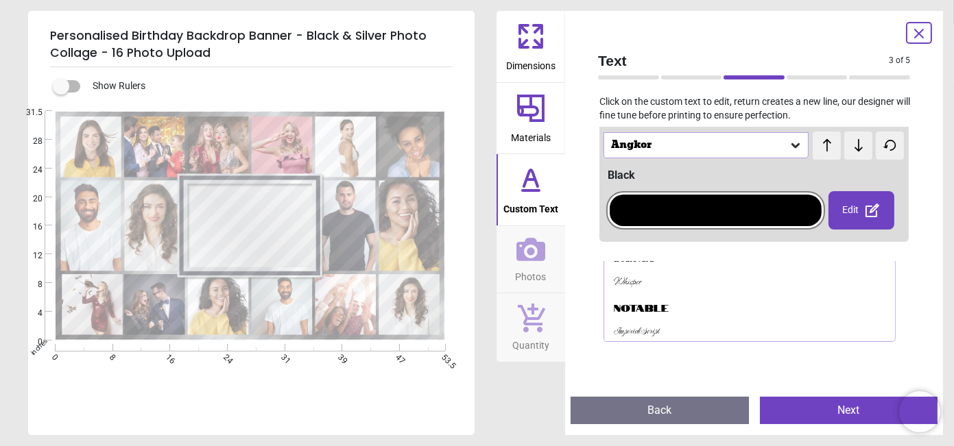
scroll to position [261, 0]
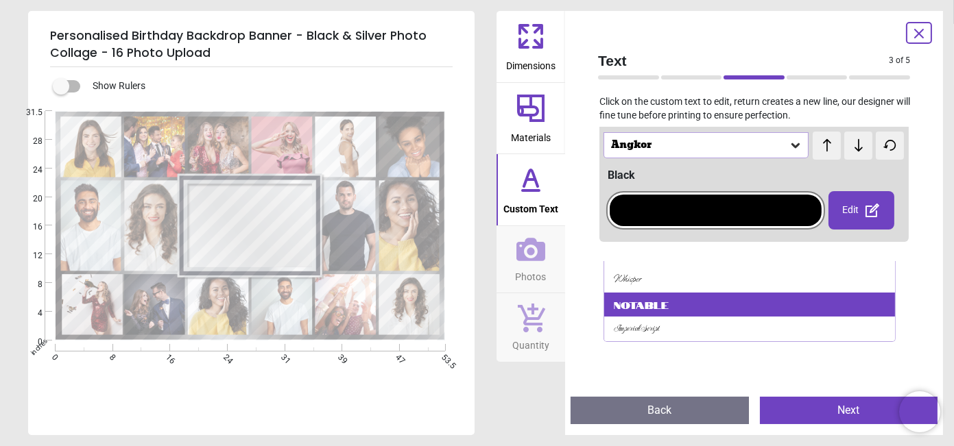
click at [659, 302] on div "Notable" at bounding box center [641, 305] width 55 height 14
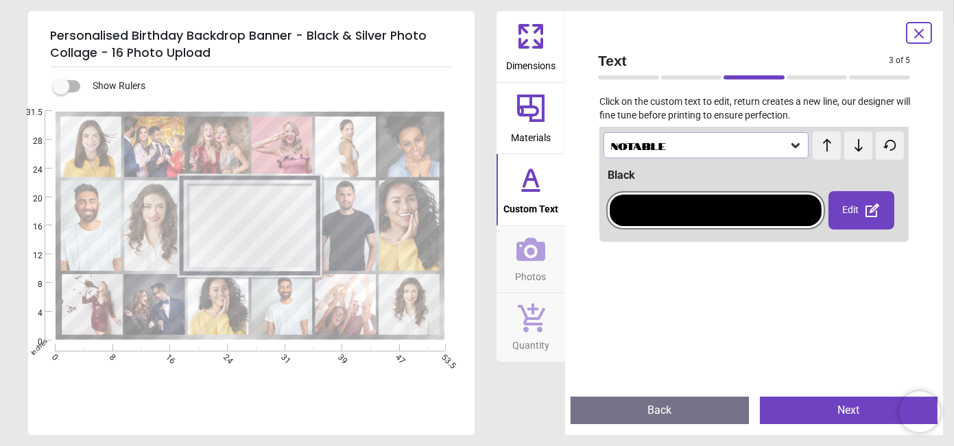
click at [683, 142] on div "Notable" at bounding box center [699, 146] width 179 height 12
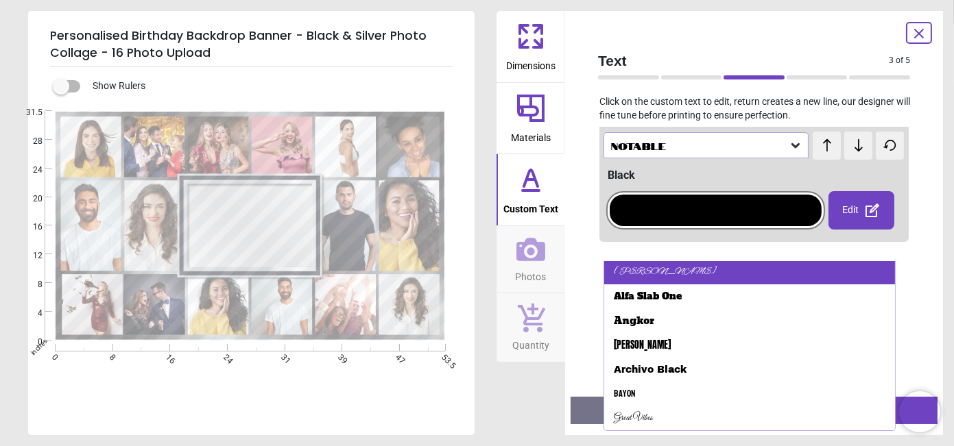
scroll to position [0, 0]
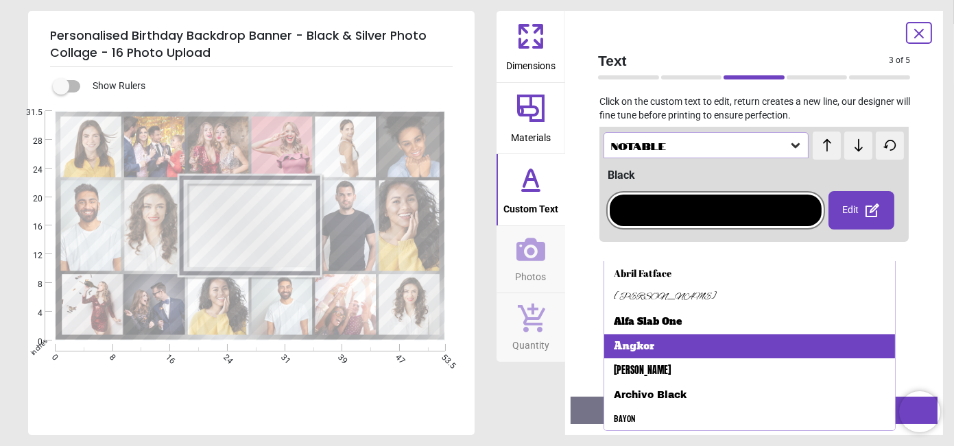
click at [649, 342] on div "Angkor" at bounding box center [634, 347] width 40 height 14
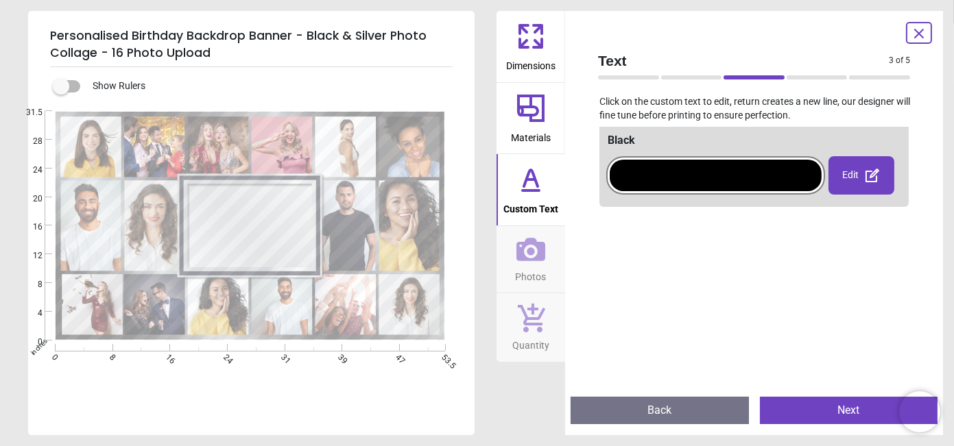
scroll to position [203, 0]
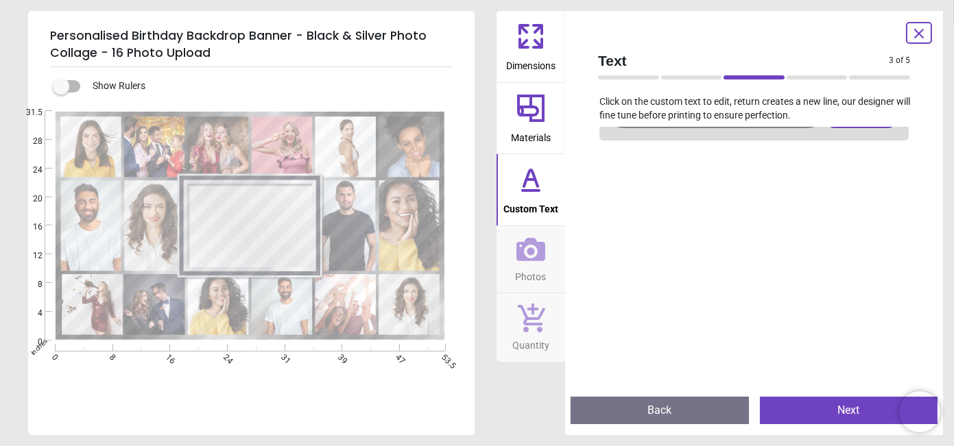
click at [835, 397] on button "Next" at bounding box center [849, 410] width 178 height 27
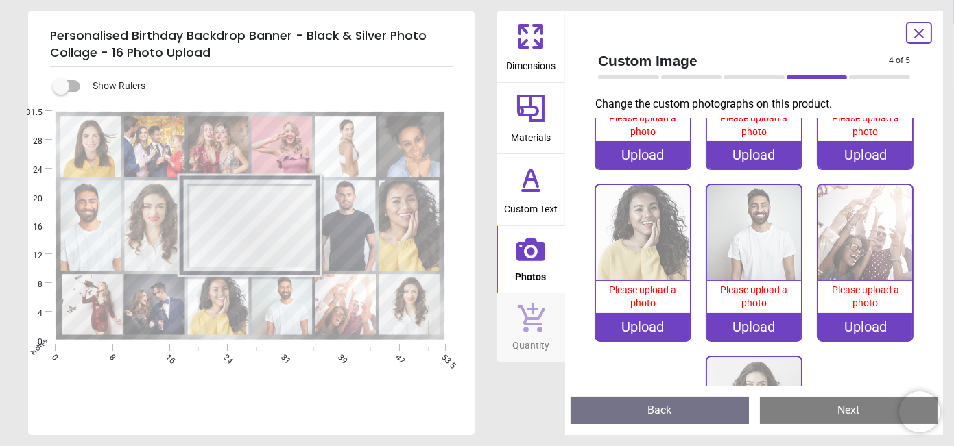
scroll to position [625, 0]
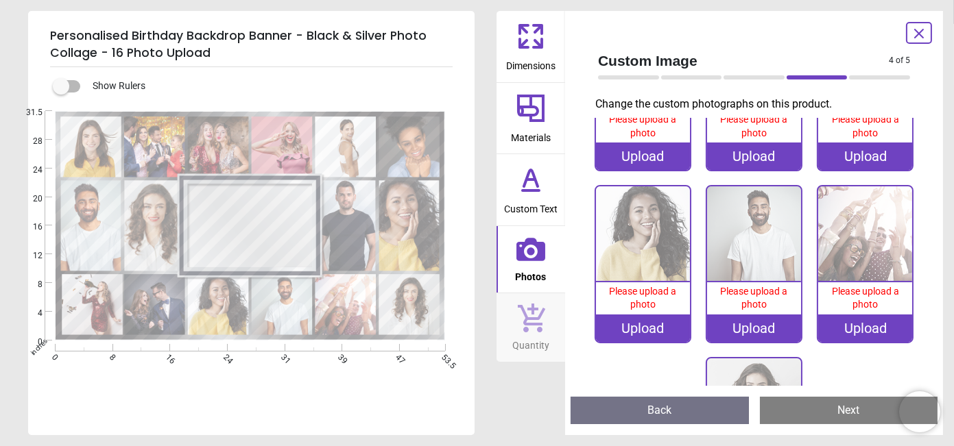
click at [503, 197] on button "Custom Text" at bounding box center [531, 189] width 69 height 71
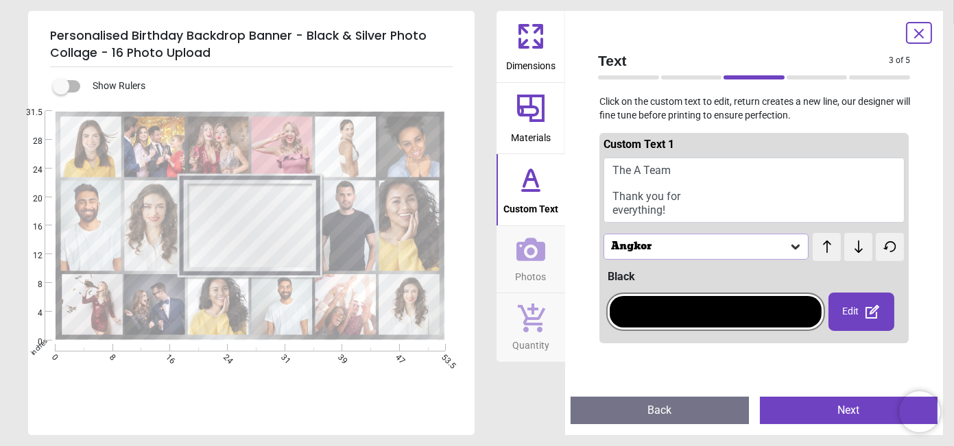
click at [774, 315] on div at bounding box center [716, 312] width 212 height 32
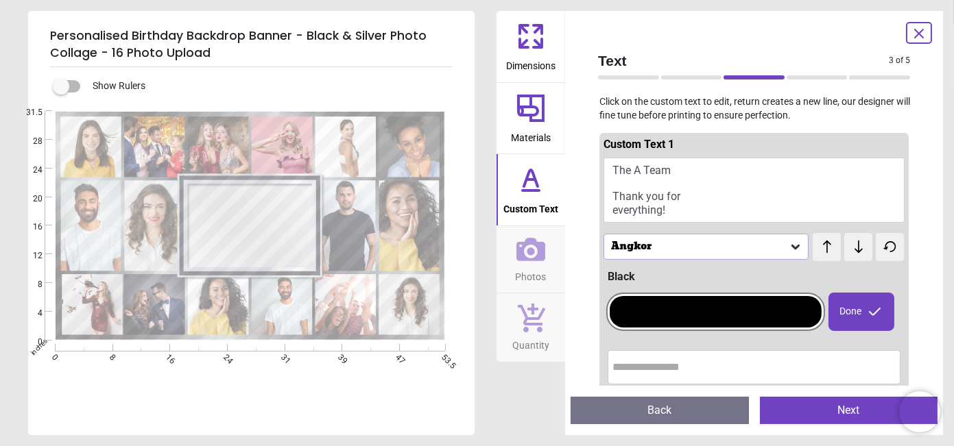
click at [758, 359] on input "text" at bounding box center [753, 367] width 283 height 27
type input "***"
click at [683, 300] on div at bounding box center [716, 312] width 212 height 32
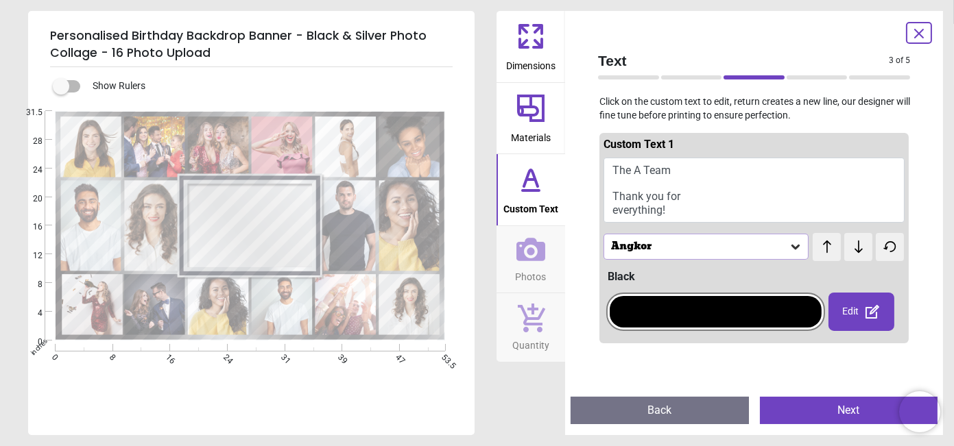
click at [864, 309] on icon at bounding box center [872, 312] width 16 height 16
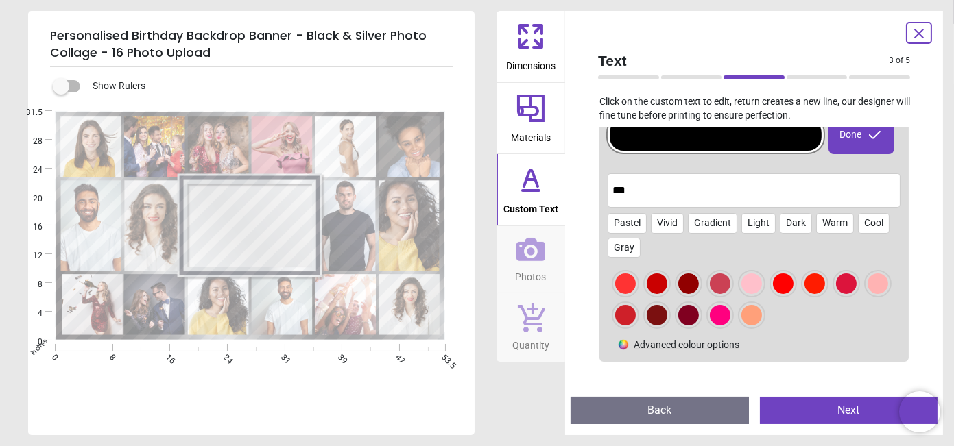
scroll to position [178, 0]
click at [669, 223] on div "Vivid" at bounding box center [667, 223] width 33 height 21
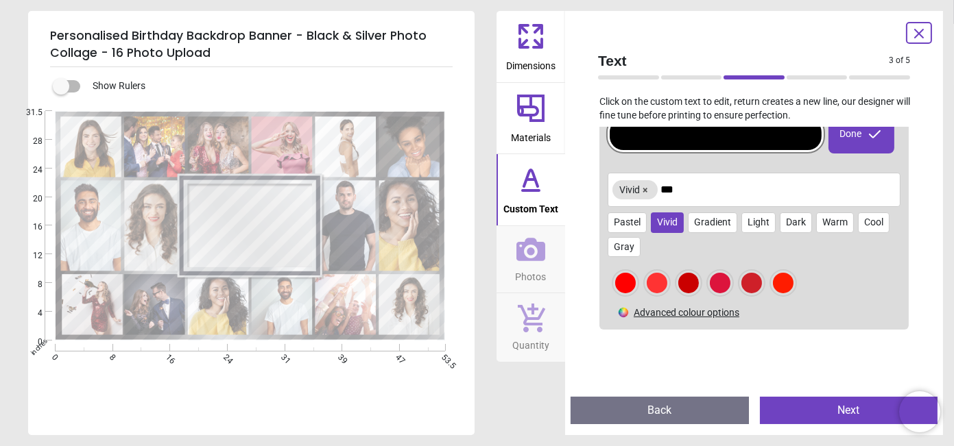
click at [619, 283] on div at bounding box center [625, 283] width 21 height 21
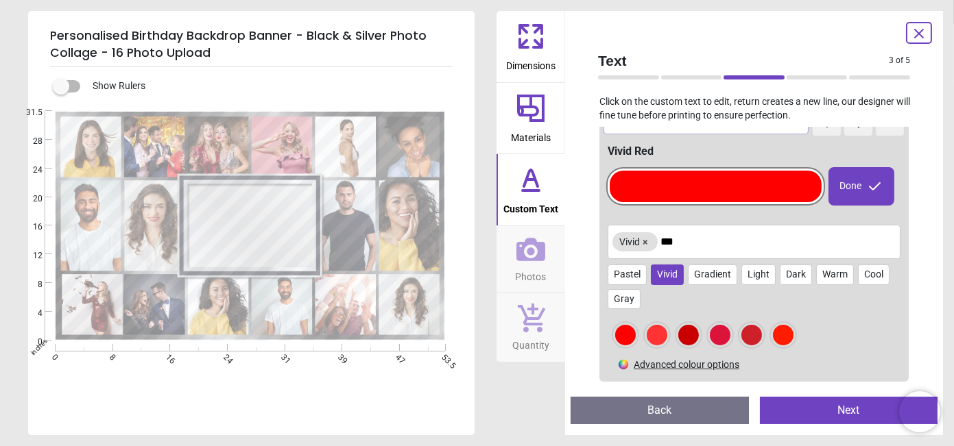
scroll to position [127, 0]
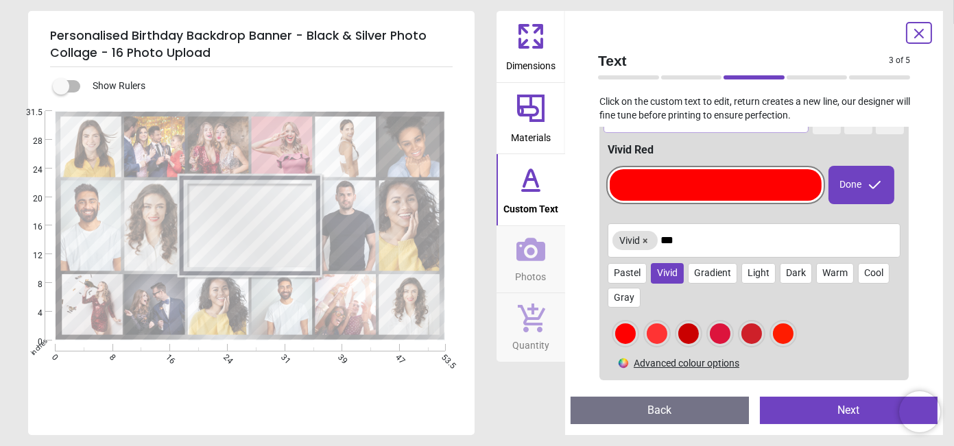
click at [826, 401] on button "Next" at bounding box center [849, 410] width 178 height 27
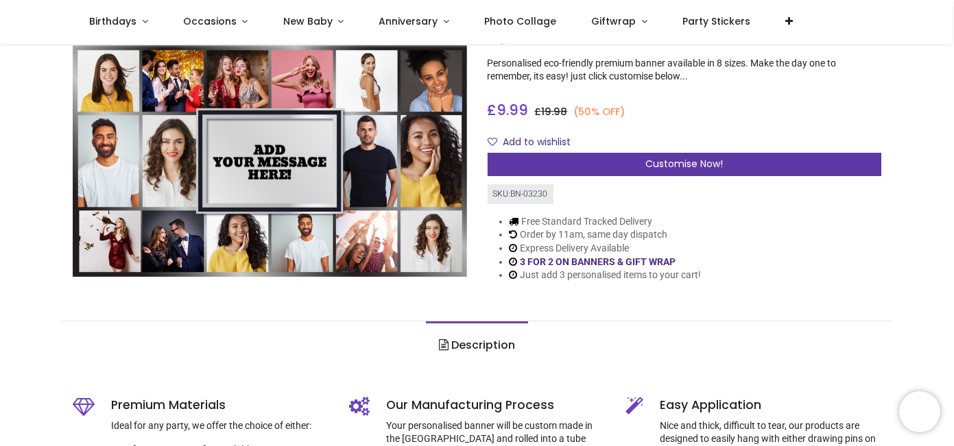
scroll to position [127, 0]
